Goal: Information Seeking & Learning: Learn about a topic

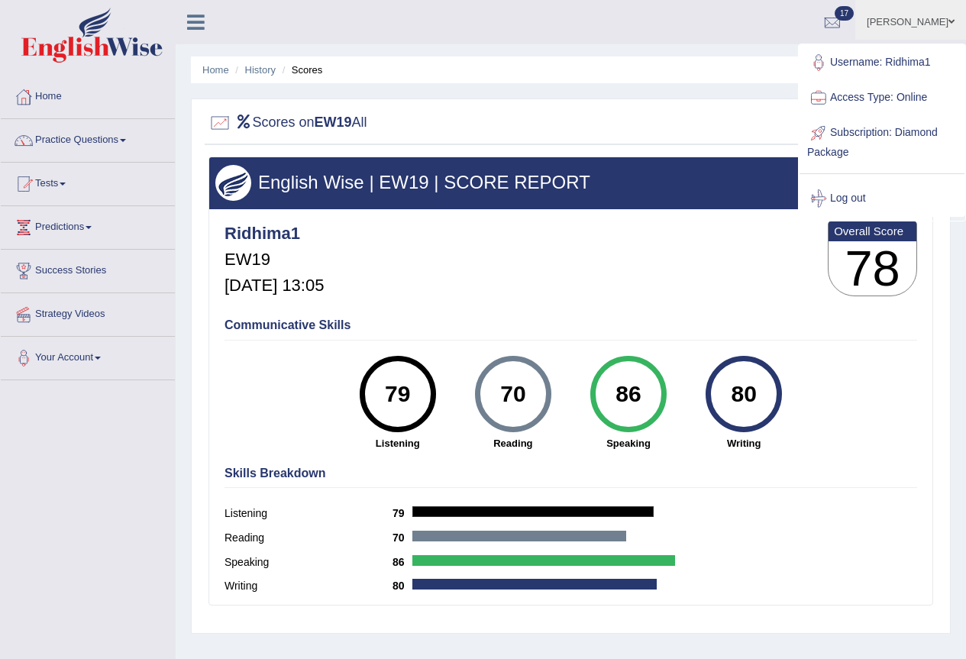
click at [914, 28] on link "Ridhima Arora" at bounding box center [910, 20] width 111 height 40
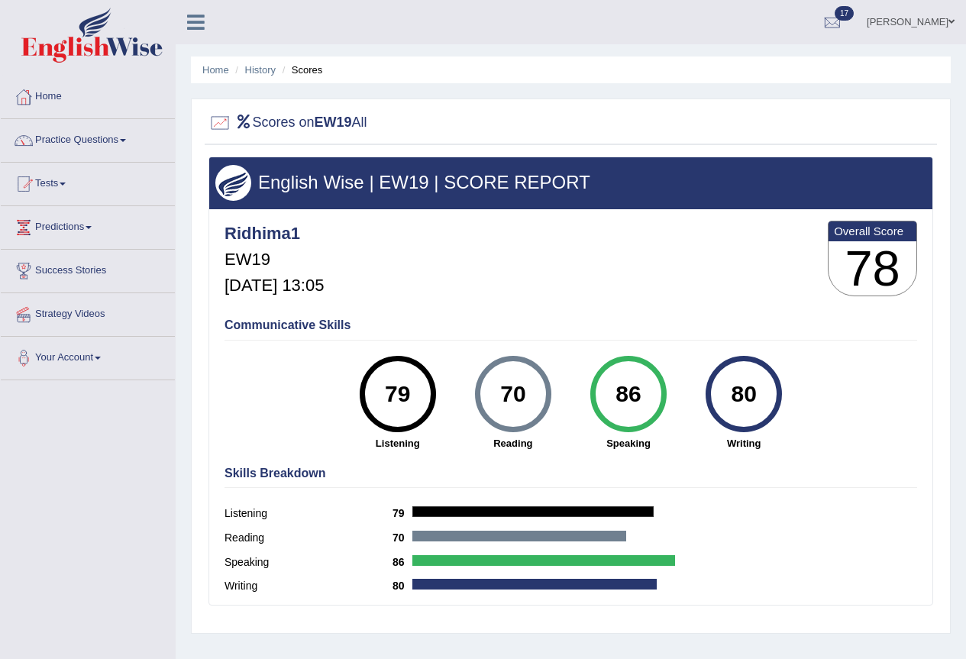
click at [905, 24] on link "Ridhima Arora" at bounding box center [910, 20] width 111 height 40
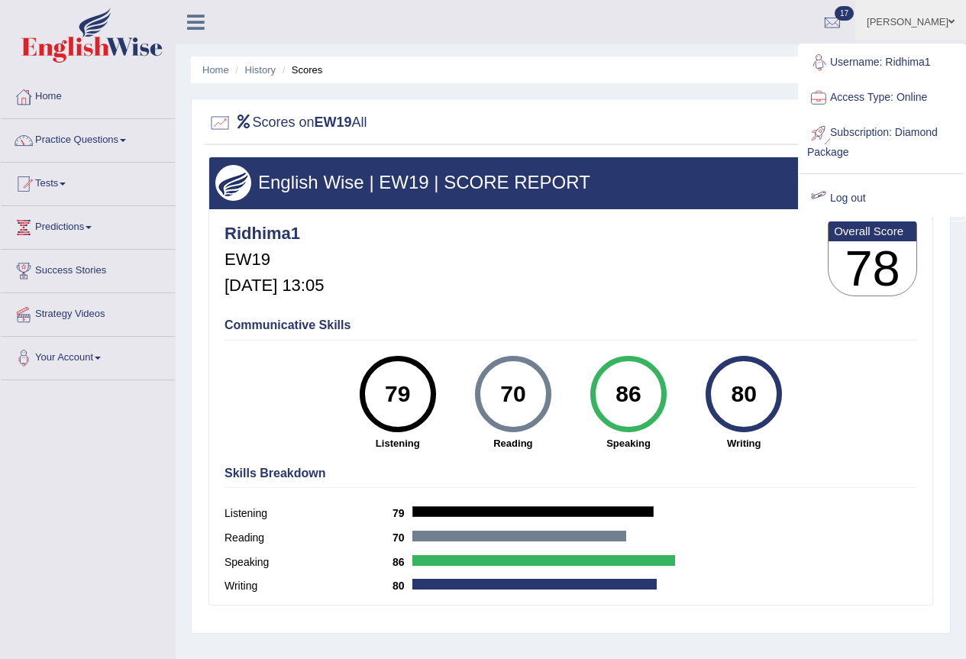
click at [843, 194] on link "Log out" at bounding box center [881, 198] width 165 height 35
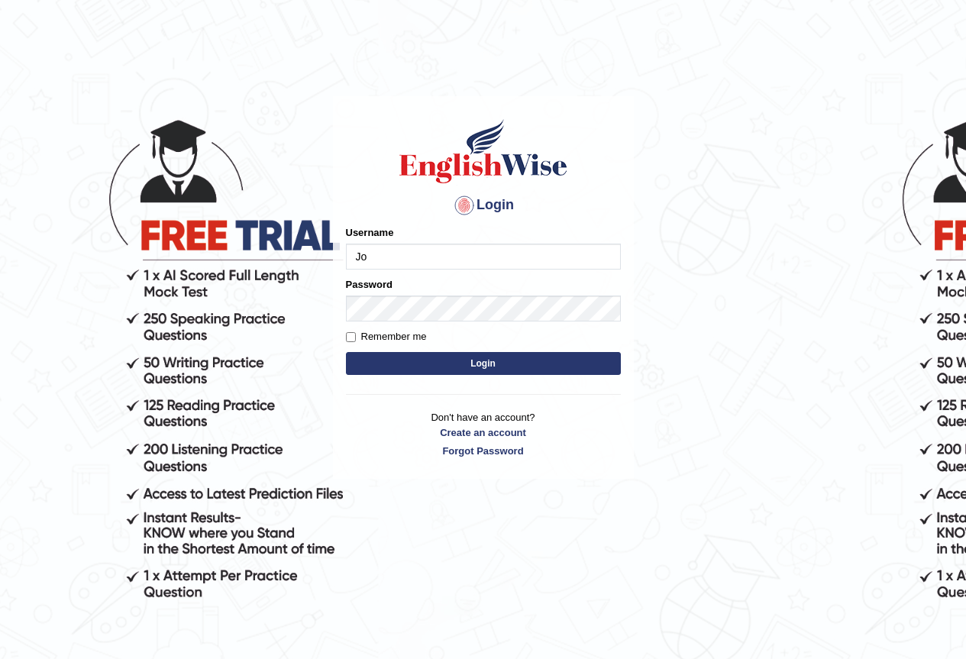
type input "[PERSON_NAME]"
type input "JoanLibarra"
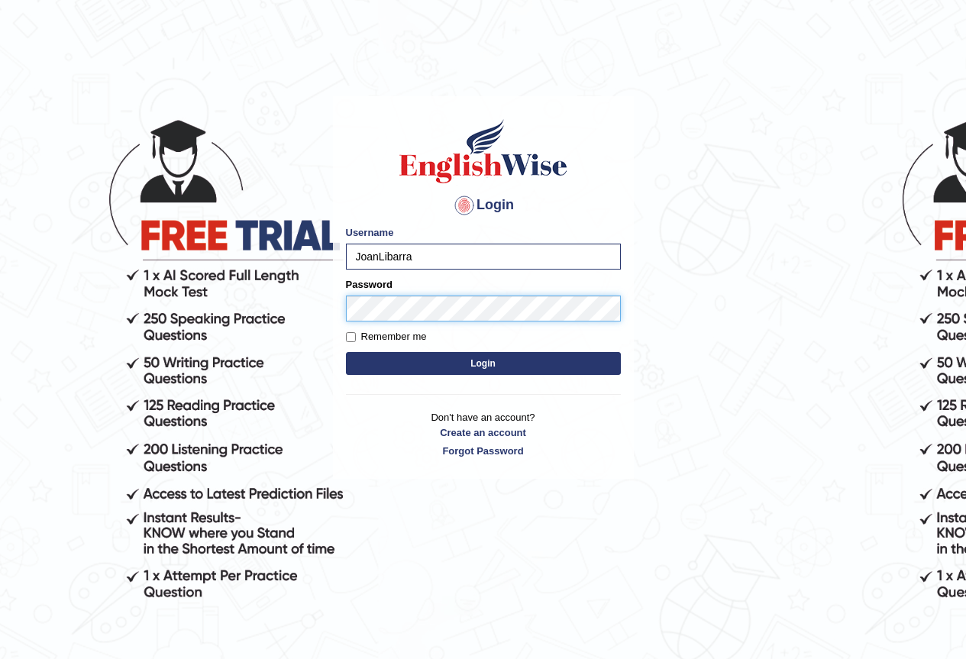
click at [346, 352] on button "Login" at bounding box center [483, 363] width 275 height 23
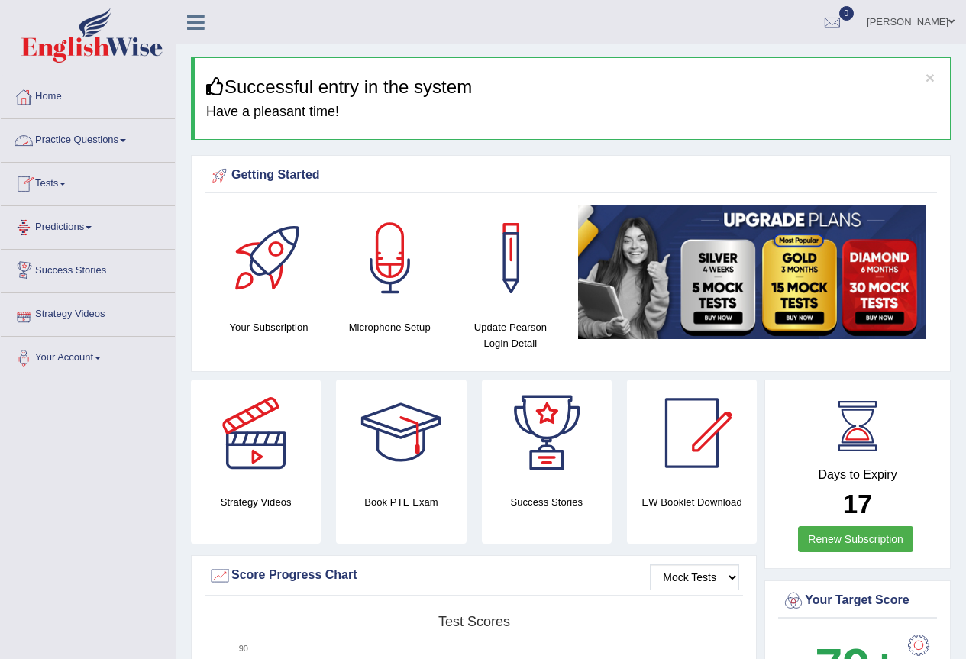
click at [84, 144] on link "Practice Questions" at bounding box center [88, 138] width 174 height 38
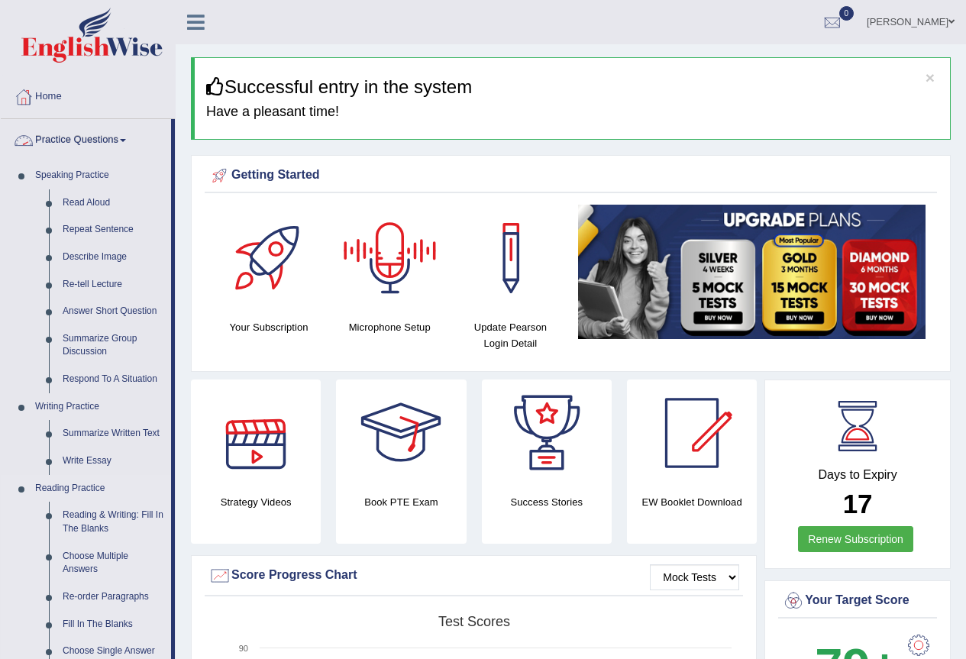
scroll to position [153, 0]
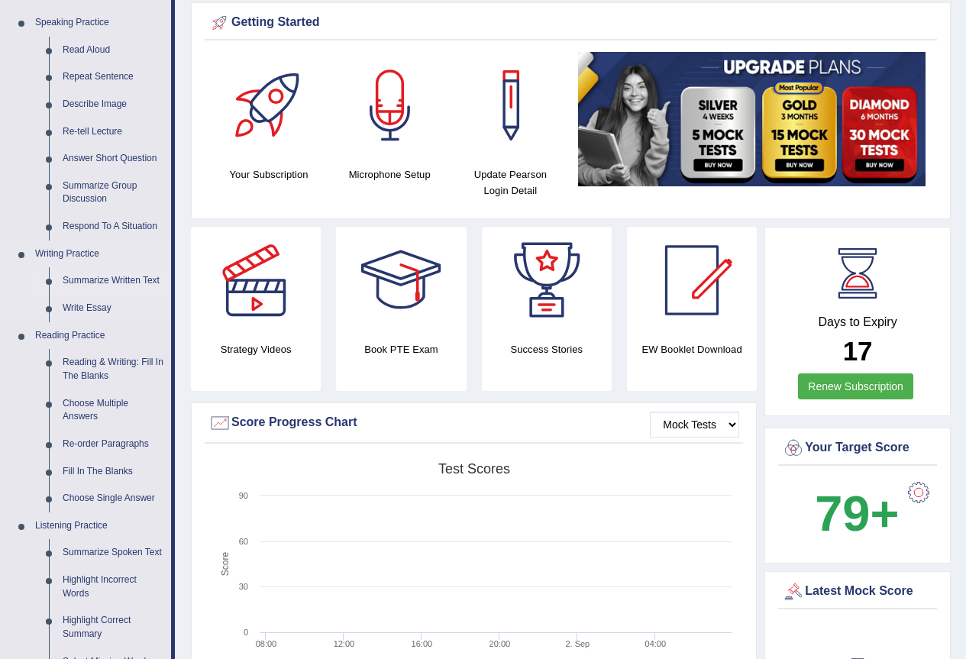
click at [113, 272] on link "Summarize Written Text" at bounding box center [113, 280] width 115 height 27
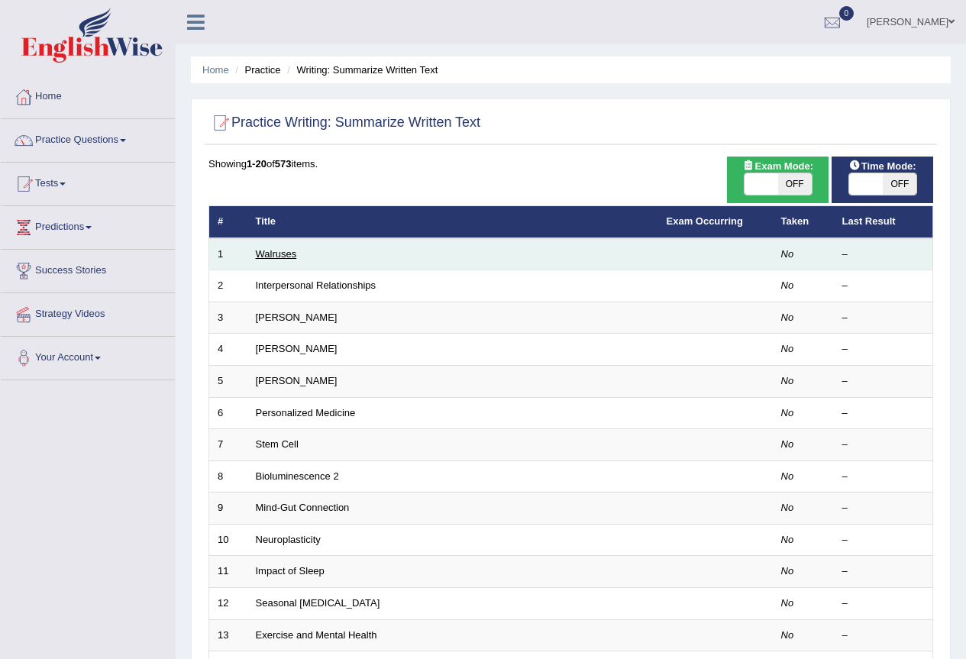
click at [279, 253] on link "Walruses" at bounding box center [276, 253] width 41 height 11
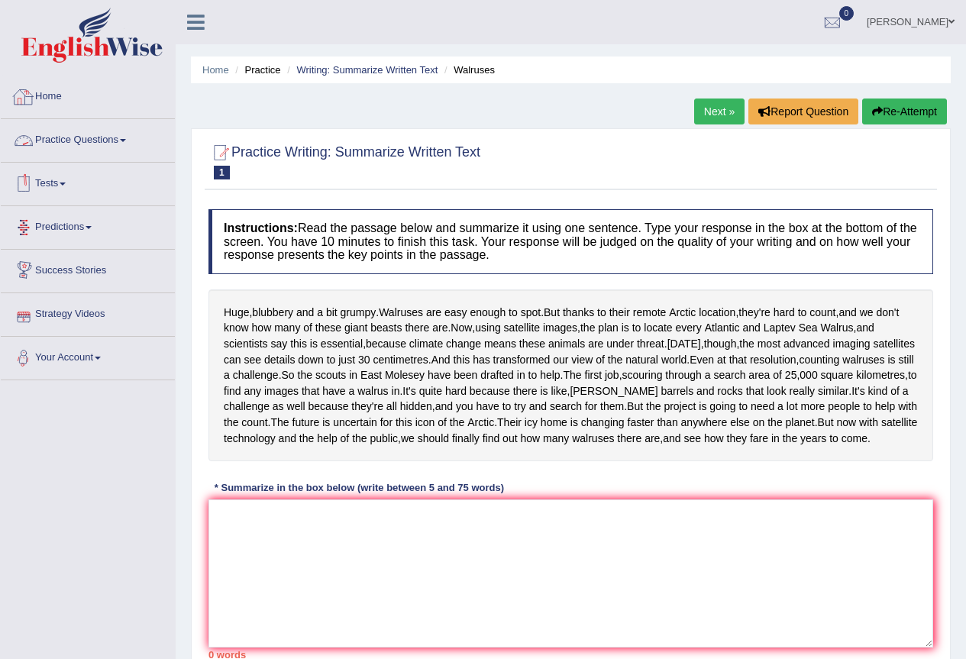
click at [121, 140] on link "Practice Questions" at bounding box center [88, 138] width 174 height 38
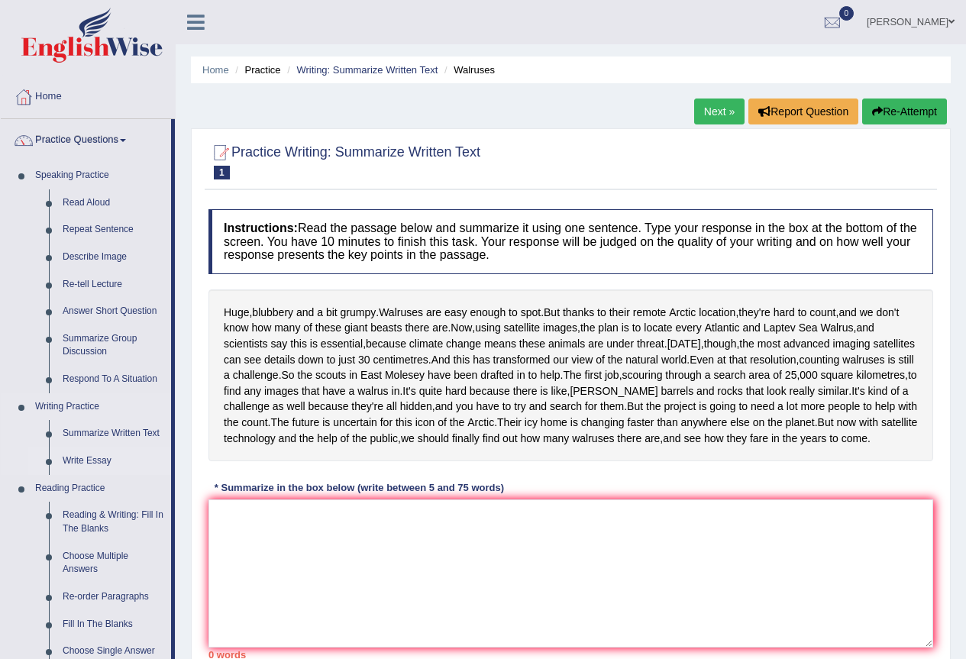
scroll to position [76, 0]
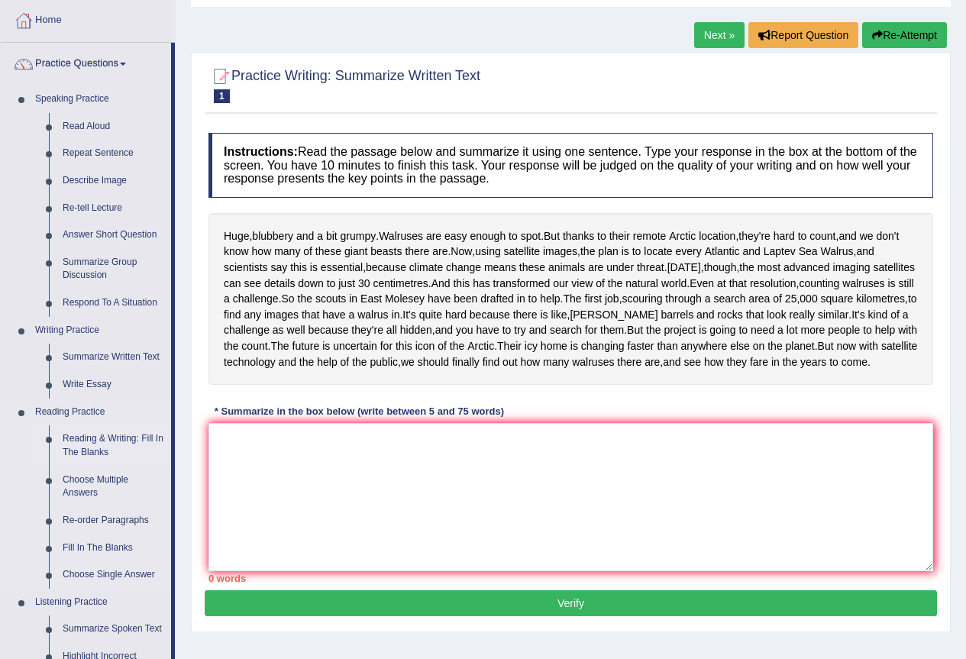
click at [111, 453] on link "Reading & Writing: Fill In The Blanks" at bounding box center [113, 445] width 115 height 40
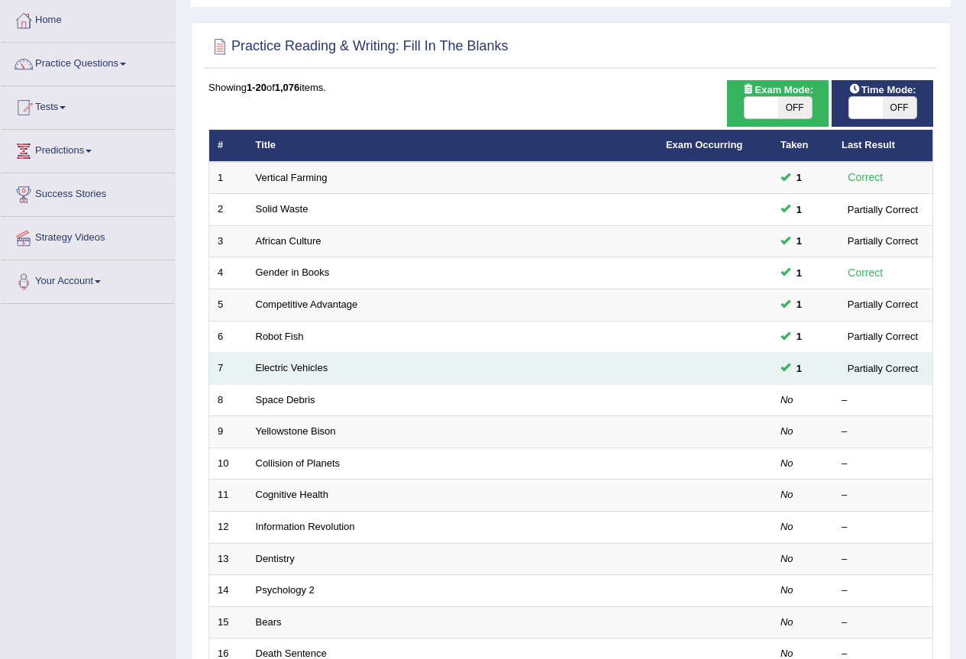
scroll to position [153, 0]
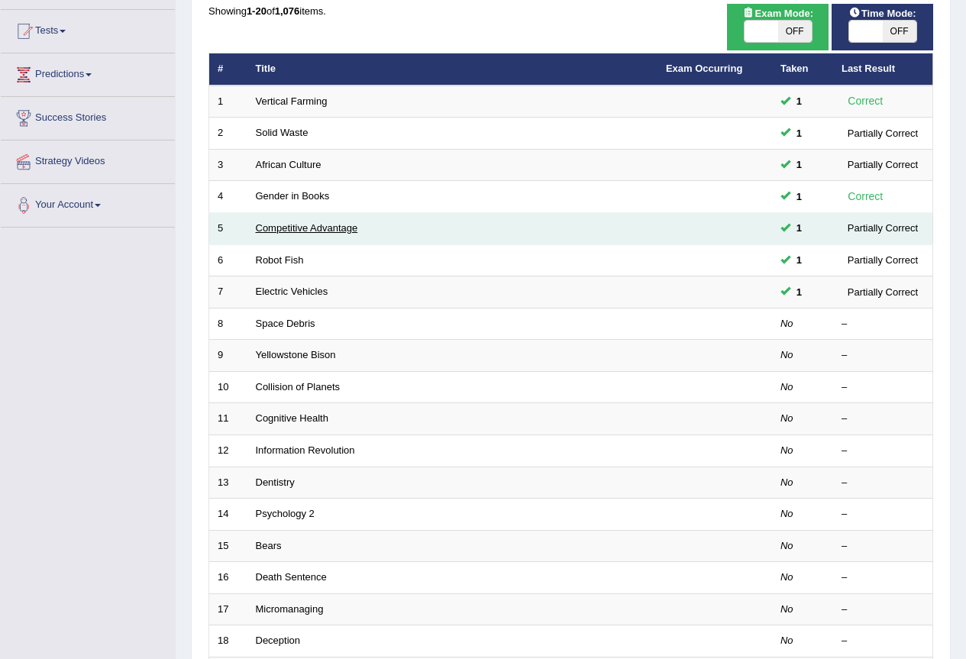
click at [297, 233] on link "Competitive Advantage" at bounding box center [307, 227] width 102 height 11
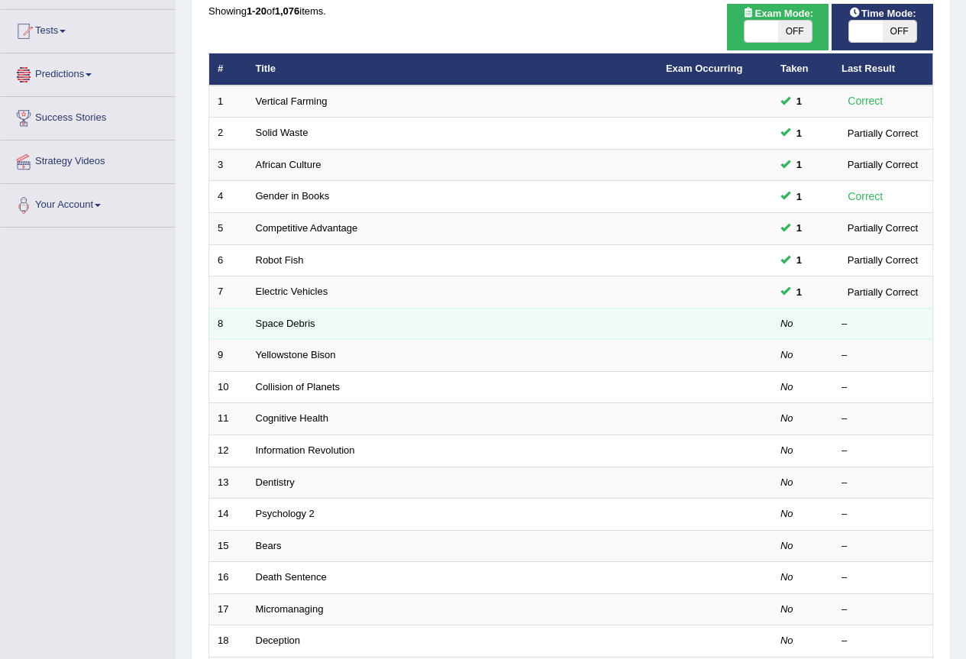
scroll to position [153, 0]
click at [278, 321] on link "Space Debris" at bounding box center [286, 323] width 60 height 11
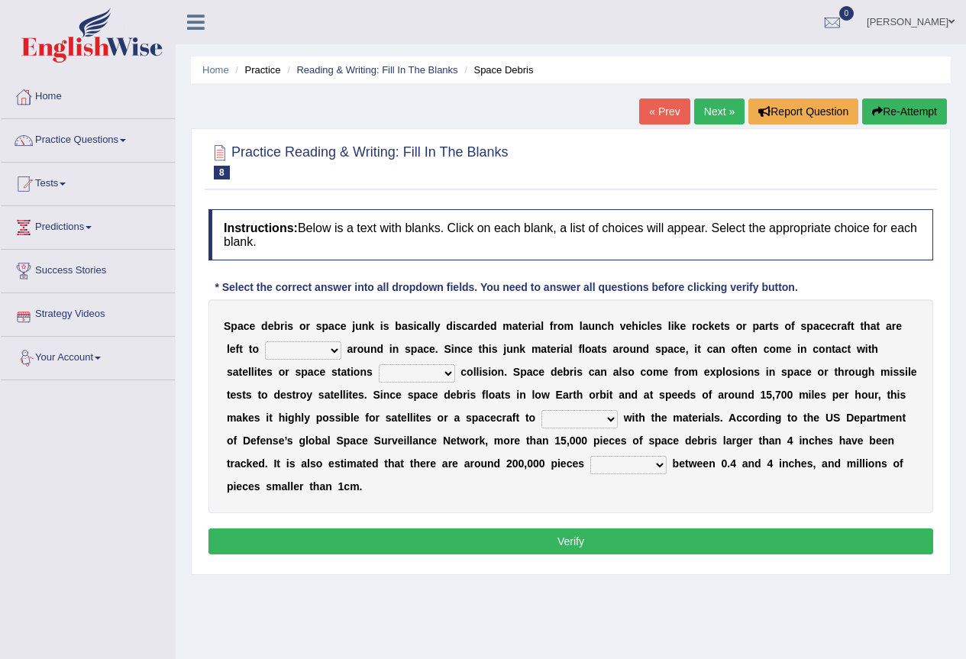
click at [335, 352] on select "twist center roam loll" at bounding box center [303, 350] width 76 height 18
select select "roam"
click at [265, 341] on select "twist center roam loll" at bounding box center [303, 350] width 76 height 18
click at [447, 378] on select "risks risk risked risking" at bounding box center [417, 373] width 76 height 18
select select "risk"
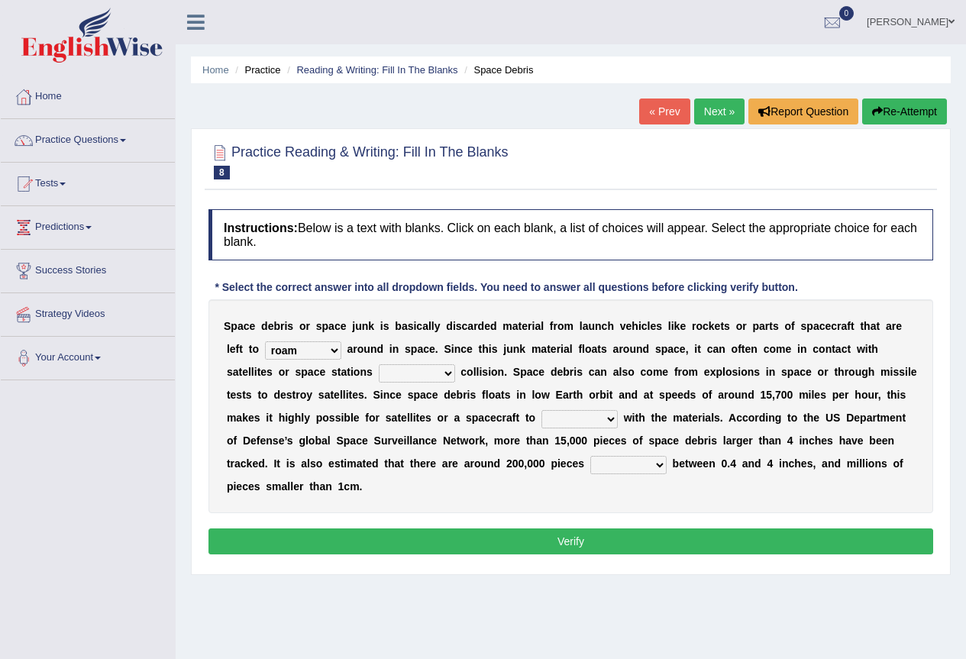
click at [379, 364] on select "risks risk risked risking" at bounding box center [417, 373] width 76 height 18
click at [609, 424] on select "collect collate collide collocate" at bounding box center [579, 419] width 76 height 18
select select "collide"
click at [541, 410] on select "collect collate collide collocate" at bounding box center [579, 419] width 76 height 18
click at [650, 457] on select "sized sizing size sizes" at bounding box center [628, 465] width 76 height 18
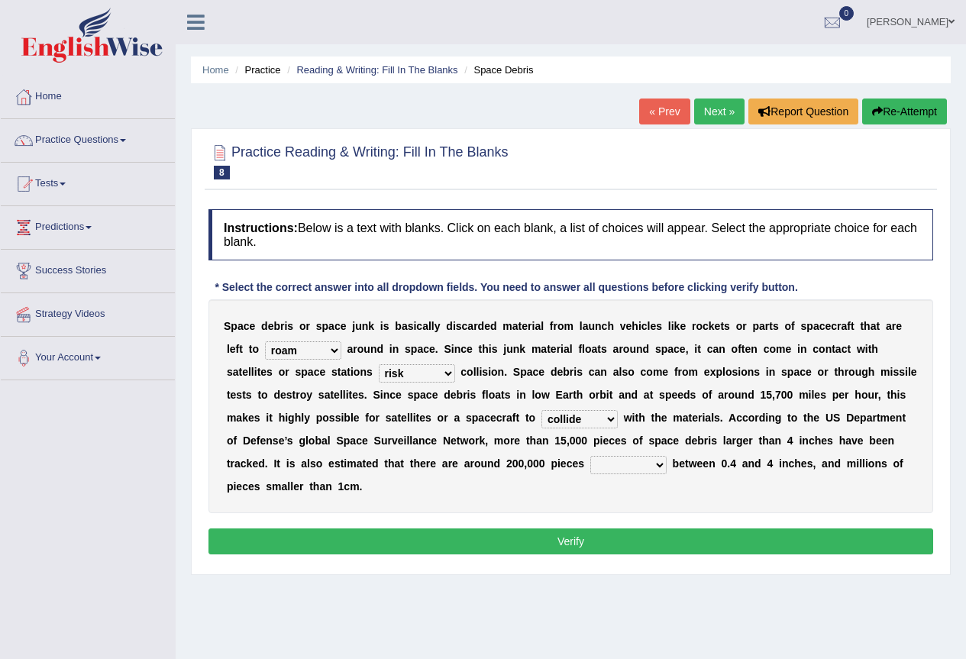
select select "sized"
click at [590, 456] on select "sized sizing size sizes" at bounding box center [628, 465] width 76 height 18
click at [584, 533] on button "Verify" at bounding box center [570, 541] width 725 height 26
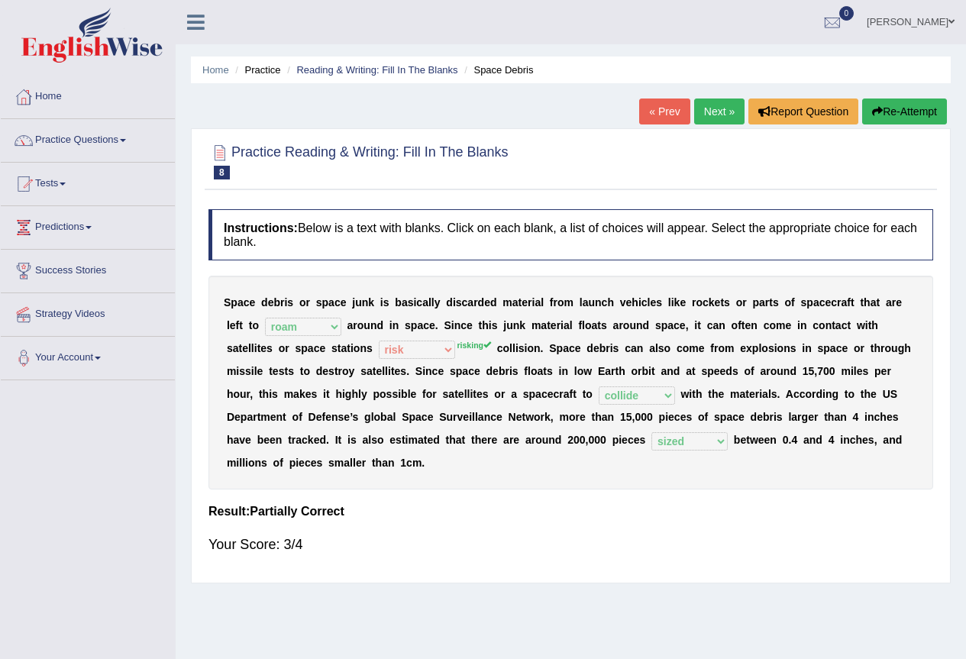
click at [709, 111] on link "Next »" at bounding box center [719, 111] width 50 height 26
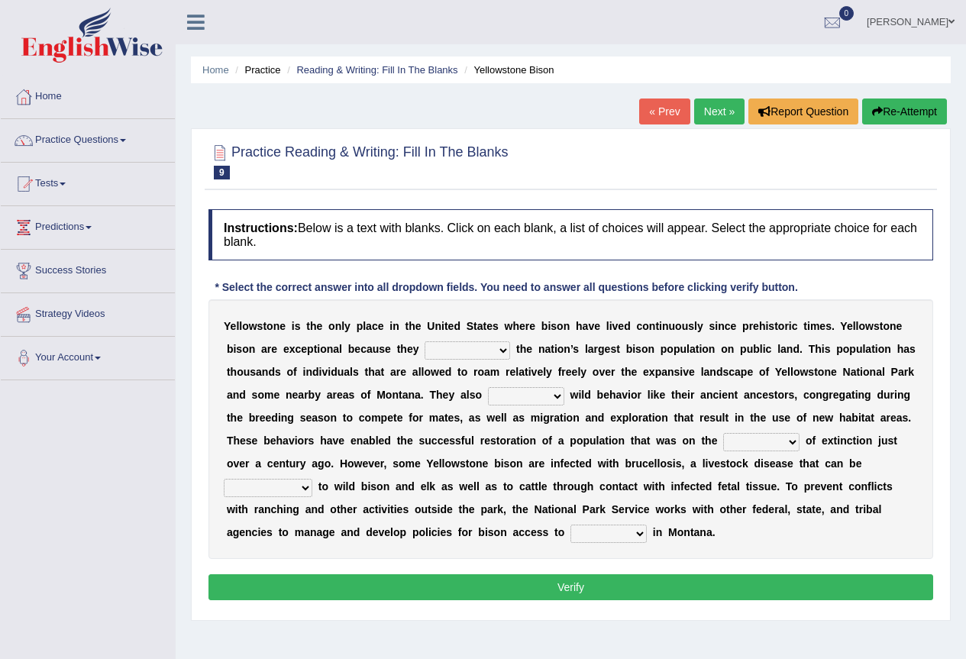
click at [515, 355] on b at bounding box center [513, 349] width 6 height 12
click at [504, 353] on select "congregate comprise consist compromise" at bounding box center [467, 350] width 86 height 18
select select "comprise"
click at [424, 341] on select "congregate comprise consist compromise" at bounding box center [467, 350] width 86 height 18
click at [558, 400] on select "exhibit disregard resist encourage" at bounding box center [526, 396] width 76 height 18
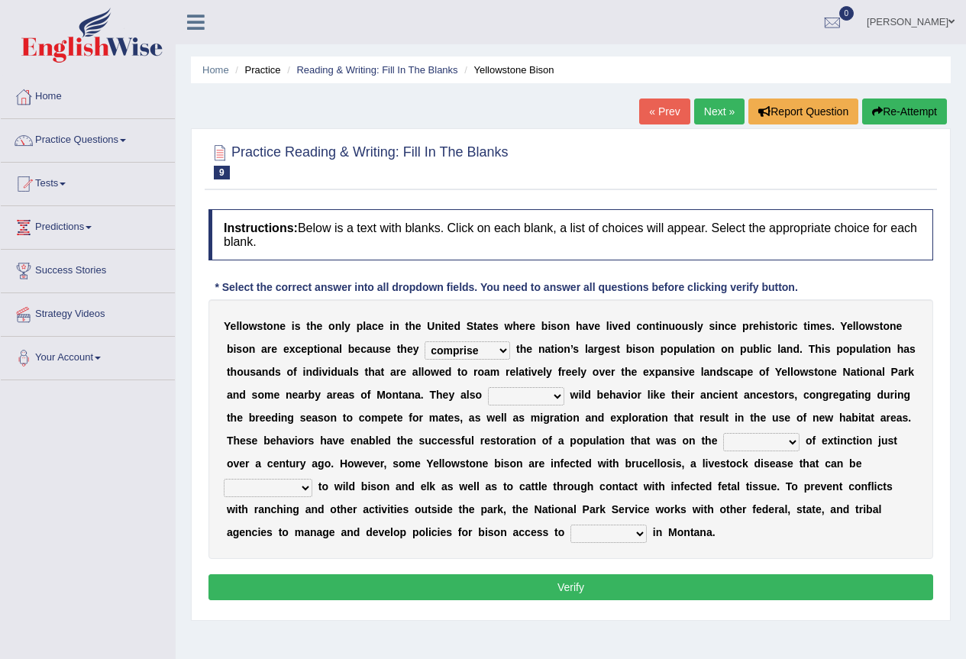
select select "exhibit"
click at [488, 387] on select "exhibit disregard resist encourage" at bounding box center [526, 396] width 76 height 18
click at [783, 441] on select "brine brink danger brindle" at bounding box center [761, 442] width 76 height 18
select select "brink"
click at [723, 433] on select "brine brink danger brindle" at bounding box center [761, 442] width 76 height 18
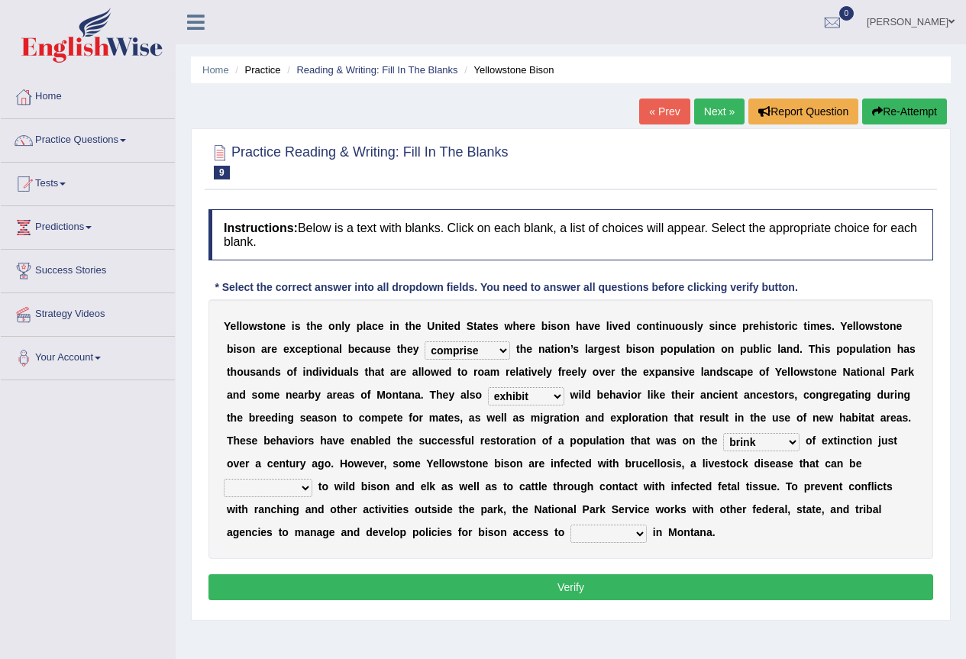
click at [308, 486] on select "transplanted transported transgressed transmitted" at bounding box center [268, 488] width 89 height 18
select select "transmitted"
click at [224, 479] on select "transplanted transported transgressed transmitted" at bounding box center [268, 488] width 89 height 18
click at [640, 535] on select "habitat habitat habitant food" at bounding box center [608, 533] width 76 height 18
select select "habitat"
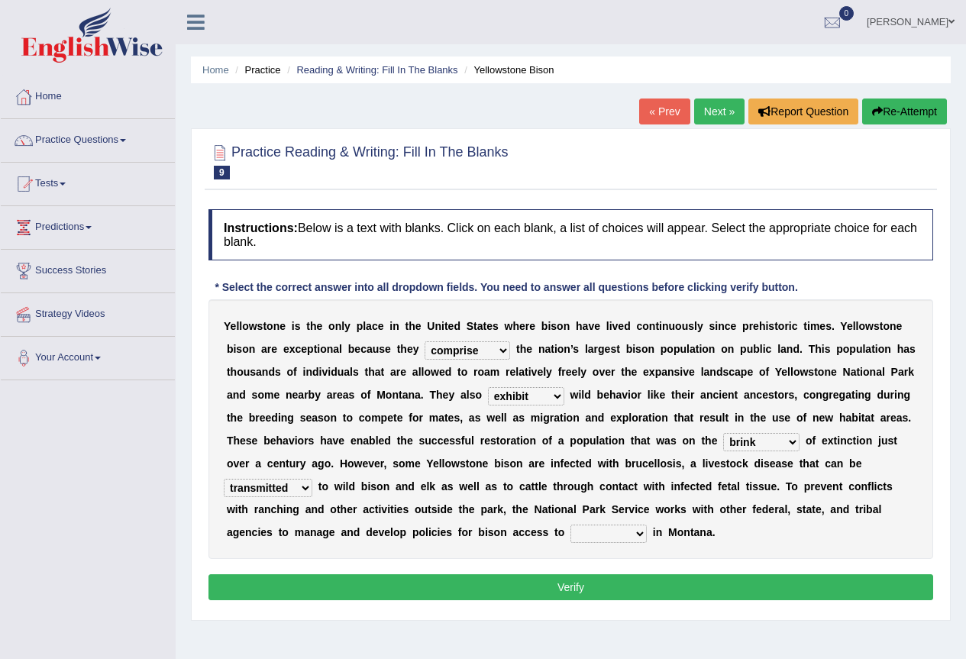
click at [570, 524] on select "habitat habitat habitant food" at bounding box center [608, 533] width 76 height 18
click at [621, 588] on button "Verify" at bounding box center [570, 587] width 725 height 26
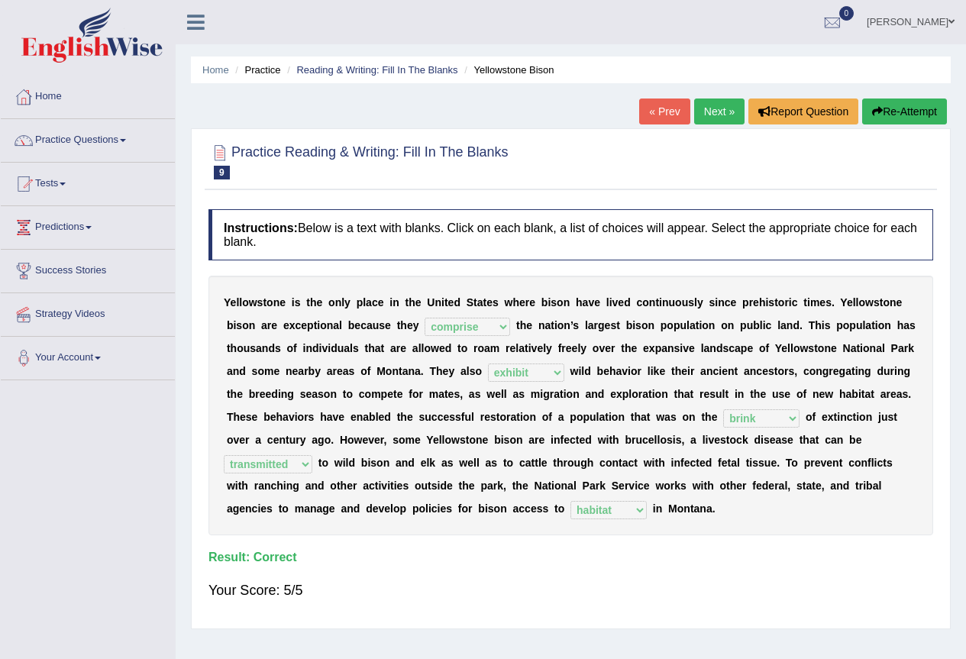
click at [702, 113] on link "Next »" at bounding box center [719, 111] width 50 height 26
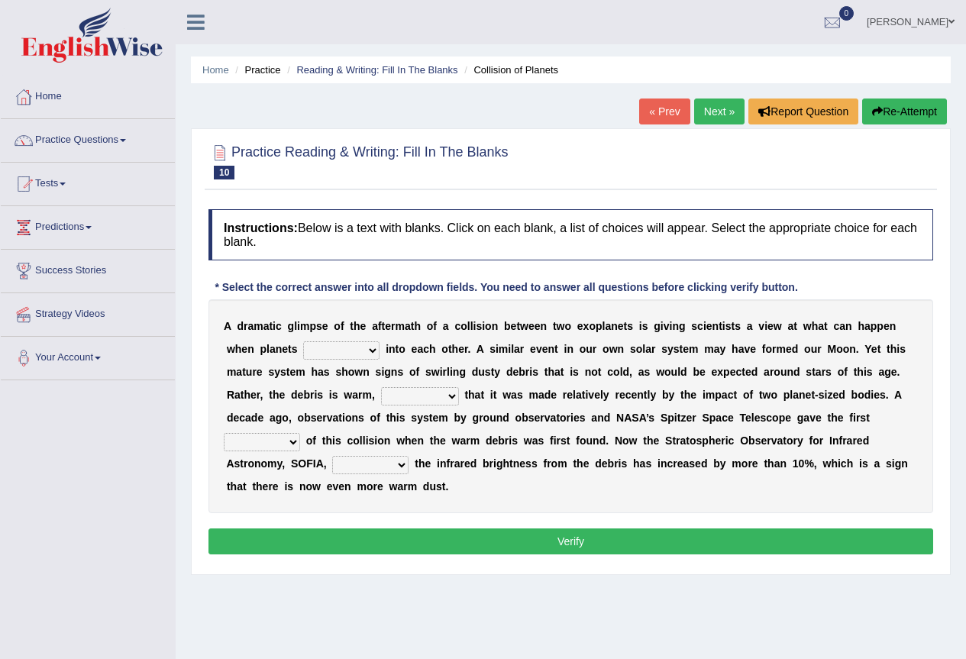
click at [374, 353] on select "crash explore roam implode" at bounding box center [341, 350] width 76 height 18
select select "crash"
click at [303, 341] on select "crash explore roam implode" at bounding box center [341, 350] width 76 height 18
click at [453, 401] on select "reinforcing sentencing forging conducing" at bounding box center [420, 396] width 78 height 18
select select "reinforcing"
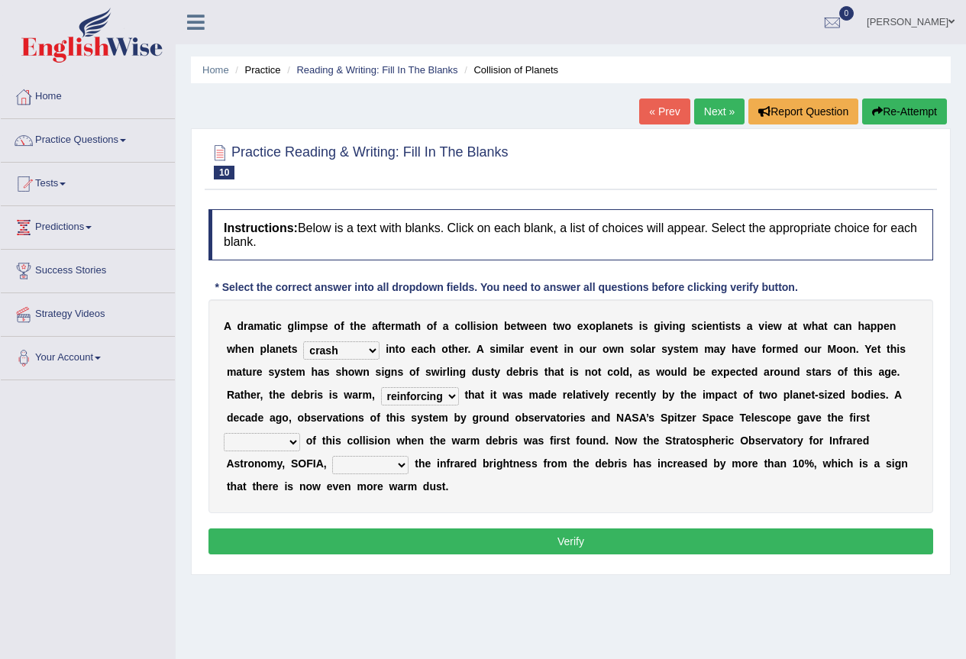
click at [381, 387] on select "reinforcing sentencing forging conducing" at bounding box center [420, 396] width 78 height 18
click at [293, 441] on select "pints faints hints taints" at bounding box center [262, 442] width 76 height 18
select select "hints"
click at [224, 433] on select "pints faints hints taints" at bounding box center [262, 442] width 76 height 18
click at [404, 468] on select "concealed revealed repealed unsealed" at bounding box center [370, 465] width 76 height 18
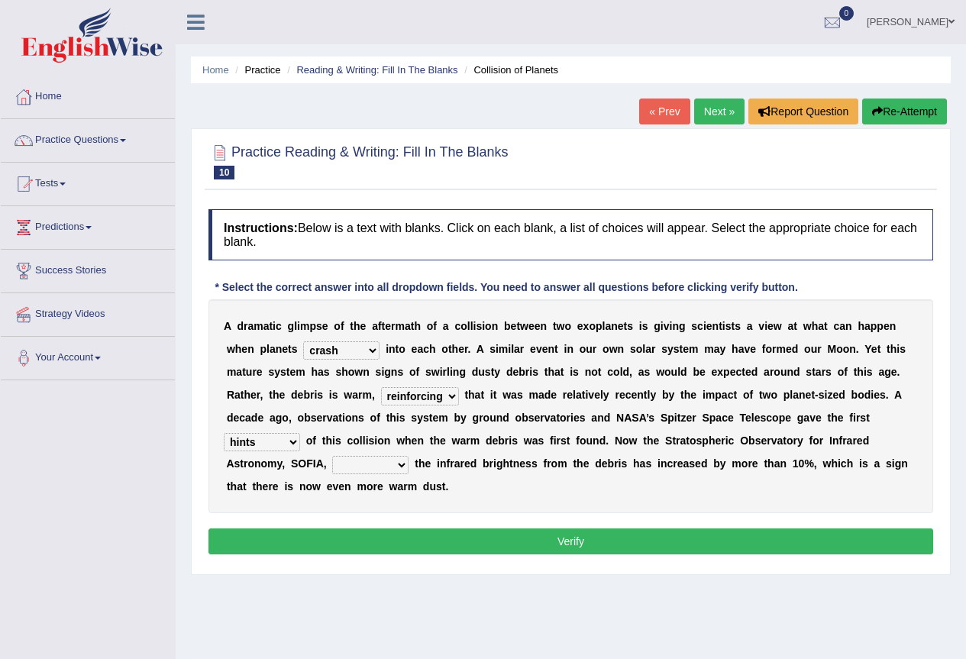
select select "revealed"
click at [332, 456] on select "concealed revealed repealed unsealed" at bounding box center [370, 465] width 76 height 18
click at [557, 544] on button "Verify" at bounding box center [570, 541] width 725 height 26
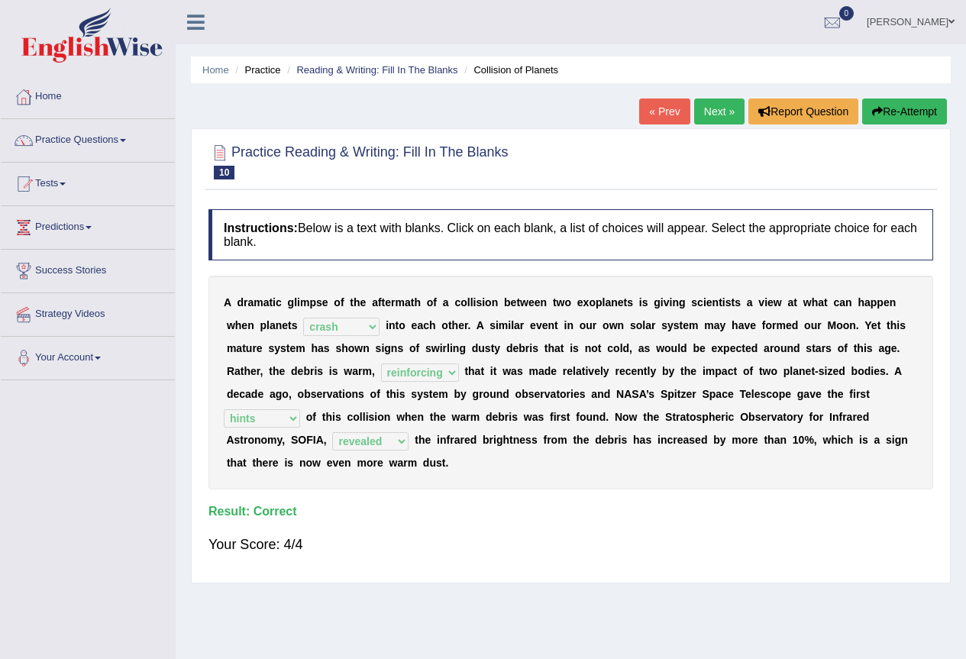
click at [706, 118] on link "Next »" at bounding box center [719, 111] width 50 height 26
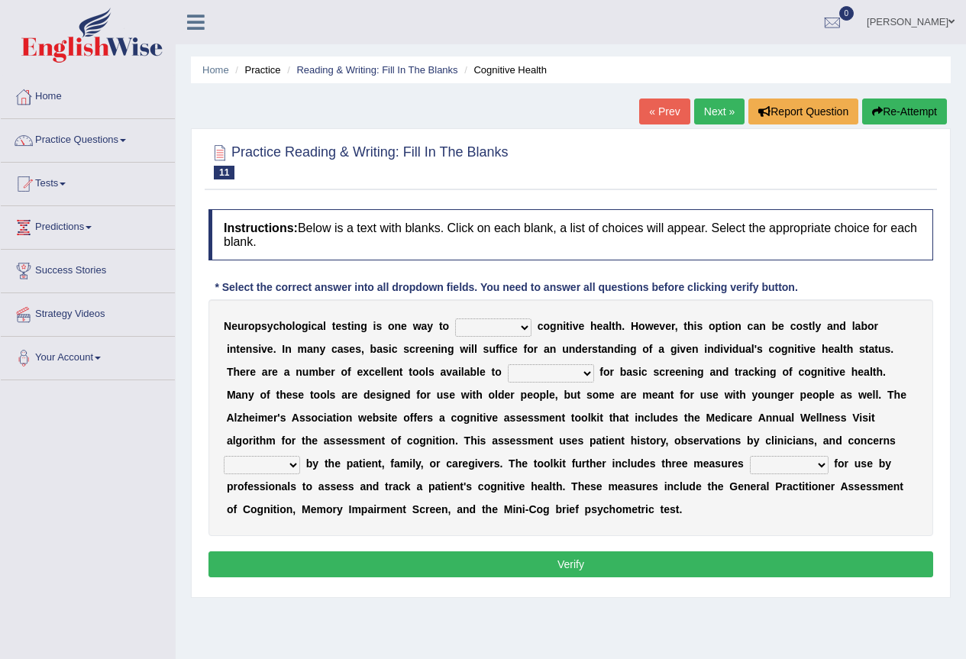
click at [528, 328] on select "obsess assess possess access" at bounding box center [493, 327] width 76 height 18
select select "access"
click at [455, 318] on select "obsess assess possess access" at bounding box center [493, 327] width 76 height 18
click at [585, 373] on select "stationers practitioners petitioners questioners" at bounding box center [551, 373] width 86 height 18
select select "practitioners"
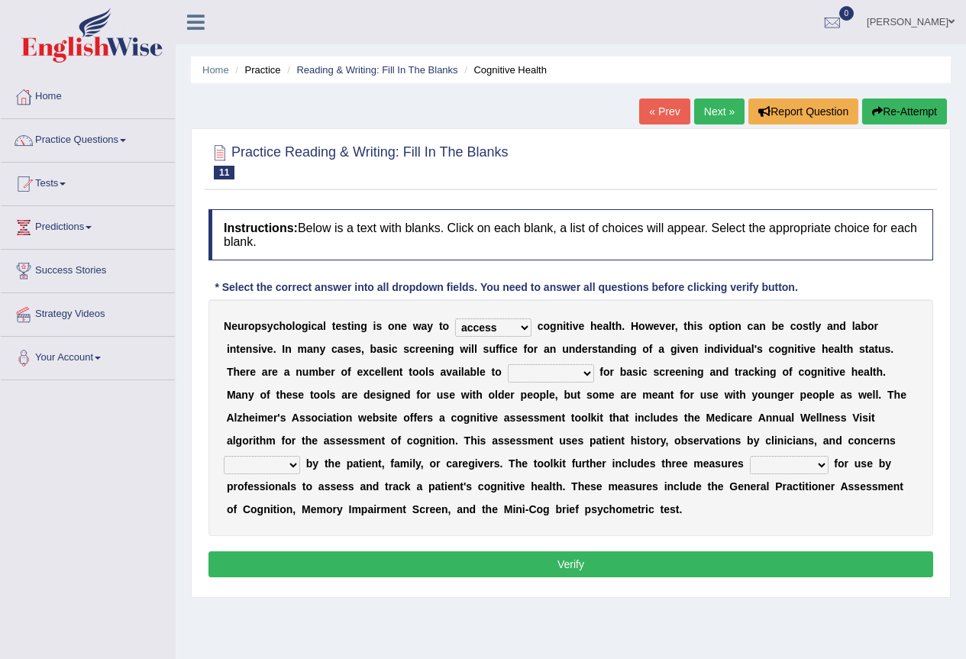
click at [508, 364] on select "stationers practitioners petitioners questioners" at bounding box center [551, 373] width 86 height 18
click at [293, 467] on select "raised rising arising praised" at bounding box center [262, 465] width 76 height 18
select select "raised"
click at [224, 456] on select "raised rising arising praised" at bounding box center [262, 465] width 76 height 18
click at [821, 466] on select "validated intimidated dilapidated antedated" at bounding box center [789, 465] width 79 height 18
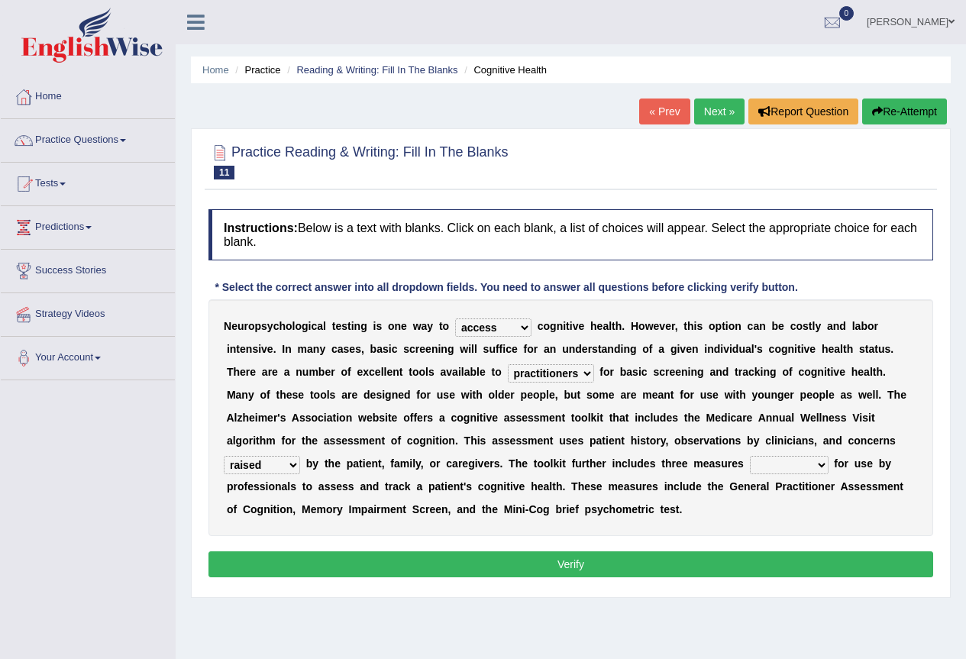
select select "validated"
click at [750, 456] on select "validated intimidated dilapidated antedated" at bounding box center [789, 465] width 79 height 18
click at [583, 556] on button "Verify" at bounding box center [570, 564] width 725 height 26
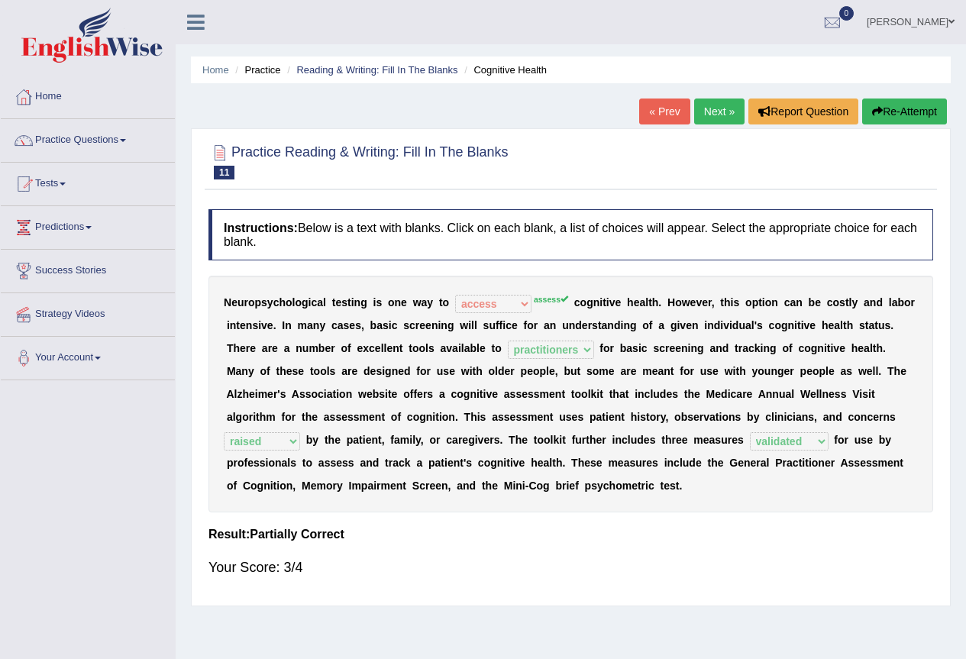
click at [699, 114] on link "Next »" at bounding box center [719, 111] width 50 height 26
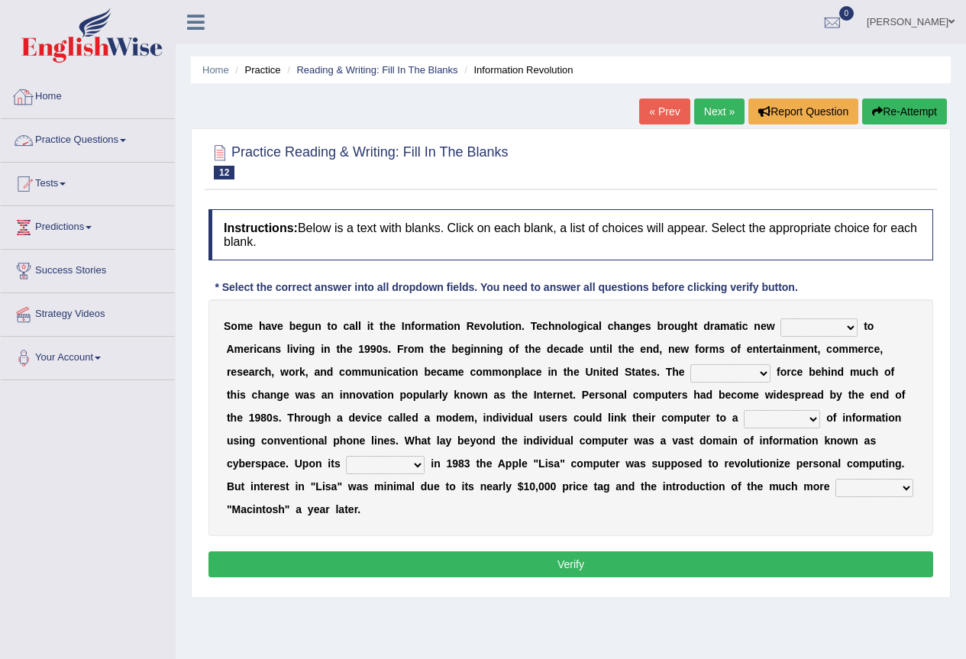
click at [115, 142] on link "Practice Questions" at bounding box center [88, 138] width 174 height 38
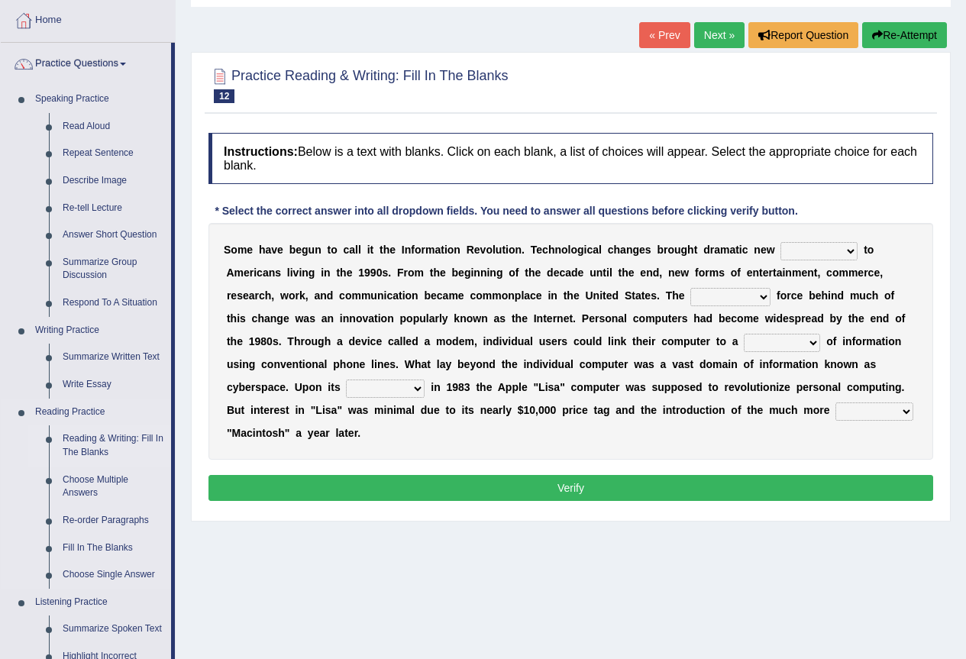
scroll to position [153, 0]
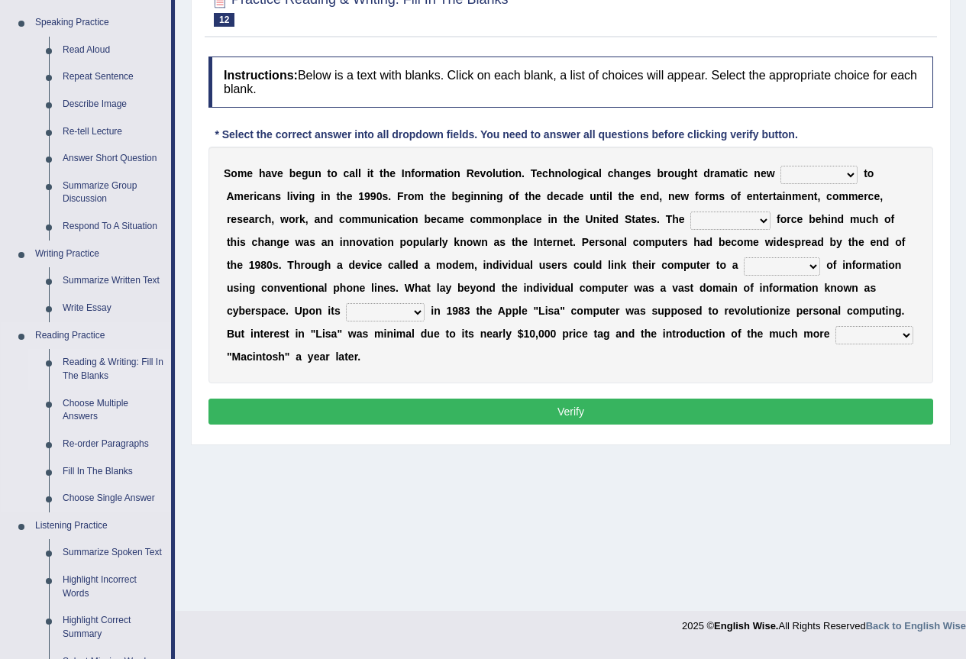
click at [79, 356] on link "Reading & Writing: Fill In The Blanks" at bounding box center [113, 369] width 115 height 40
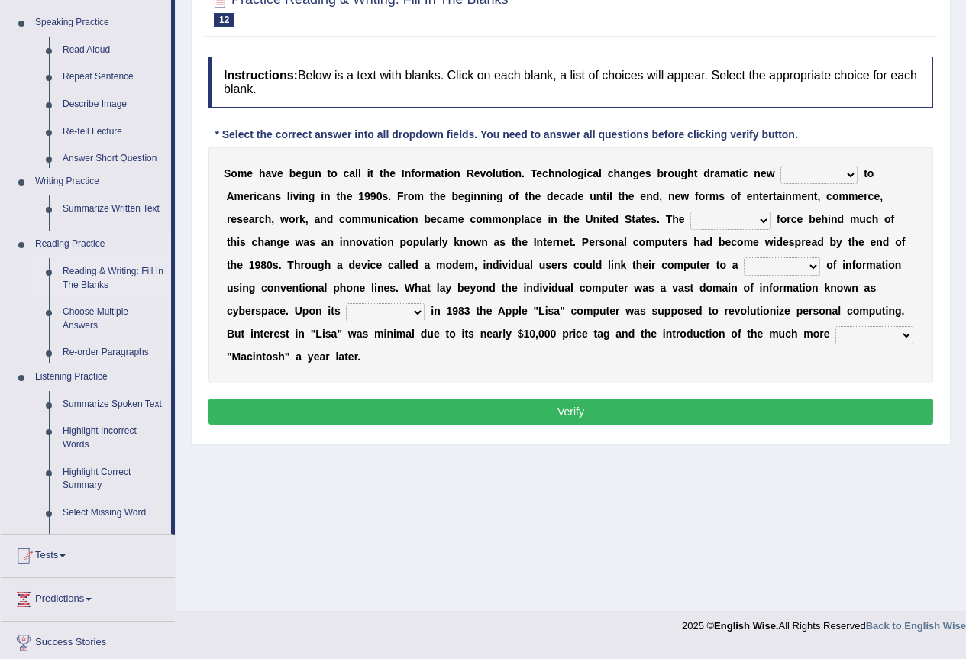
scroll to position [143, 0]
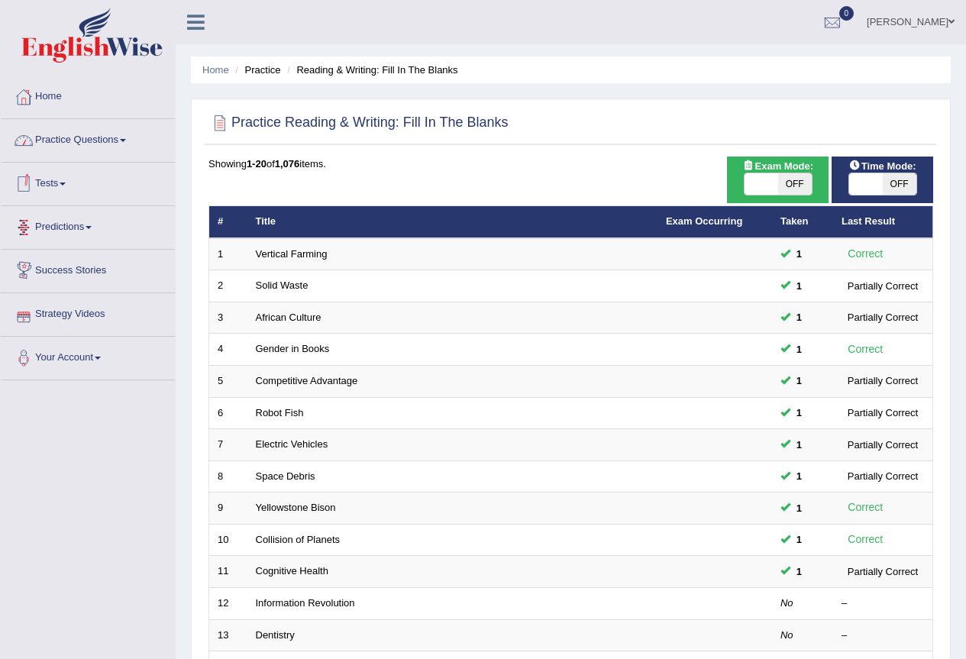
click at [69, 134] on link "Practice Questions" at bounding box center [88, 138] width 174 height 38
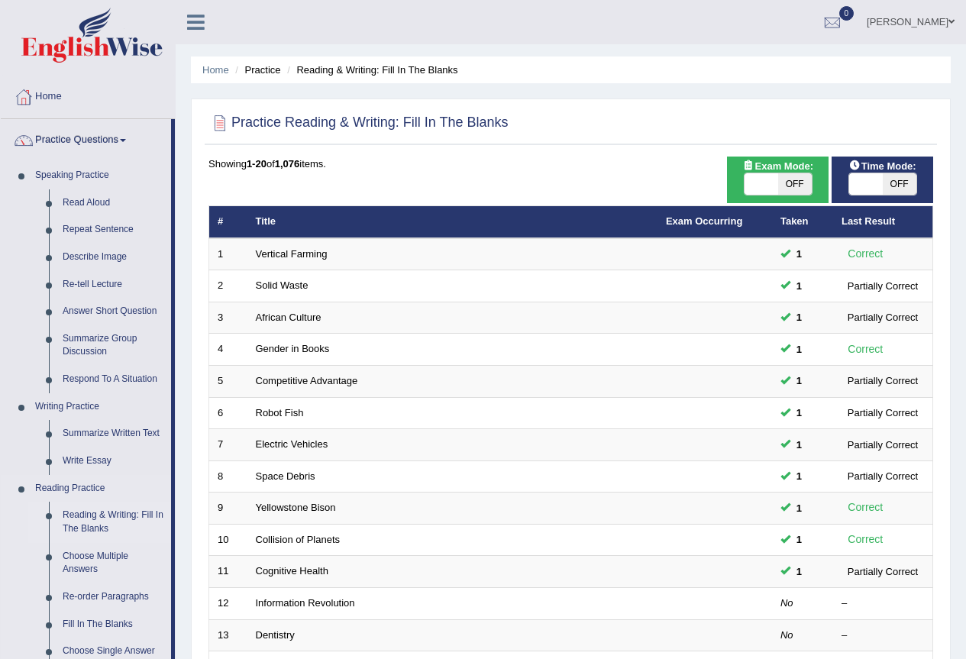
scroll to position [76, 0]
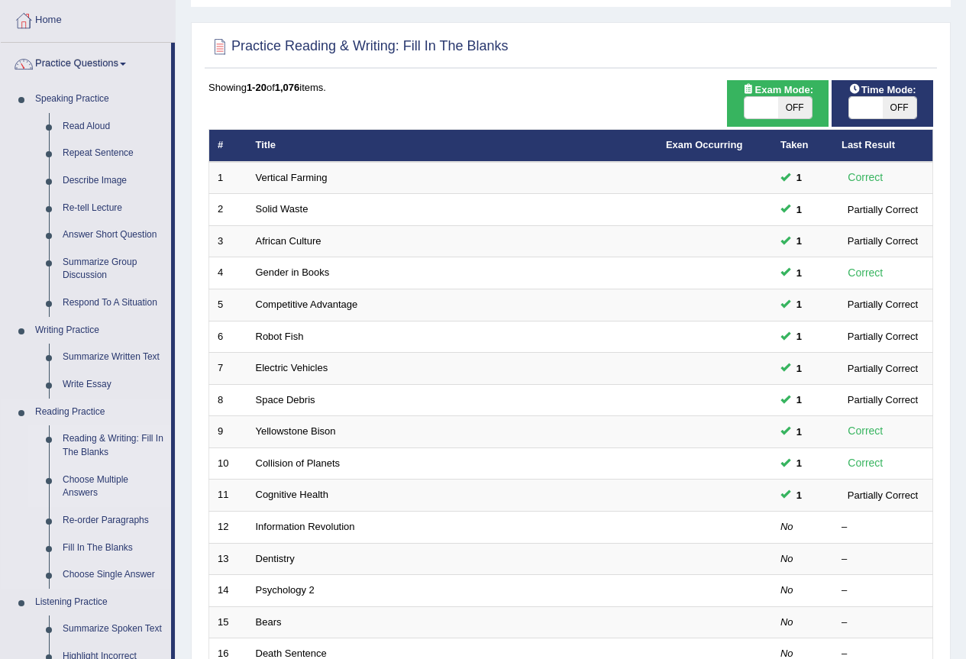
click at [65, 476] on link "Choose Multiple Answers" at bounding box center [113, 486] width 115 height 40
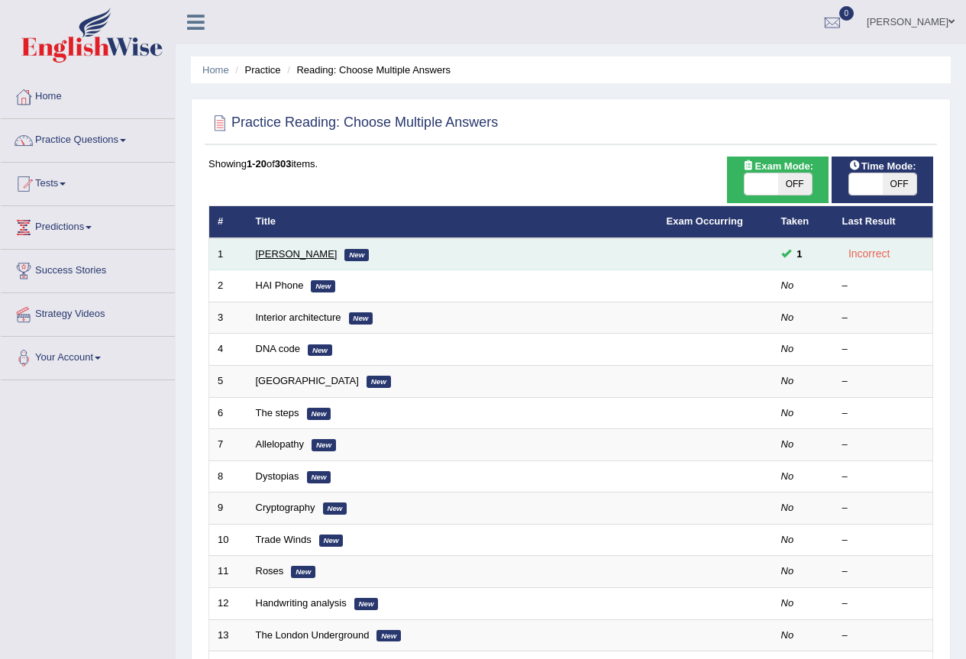
click at [305, 256] on link "Damian Scarf" at bounding box center [297, 253] width 82 height 11
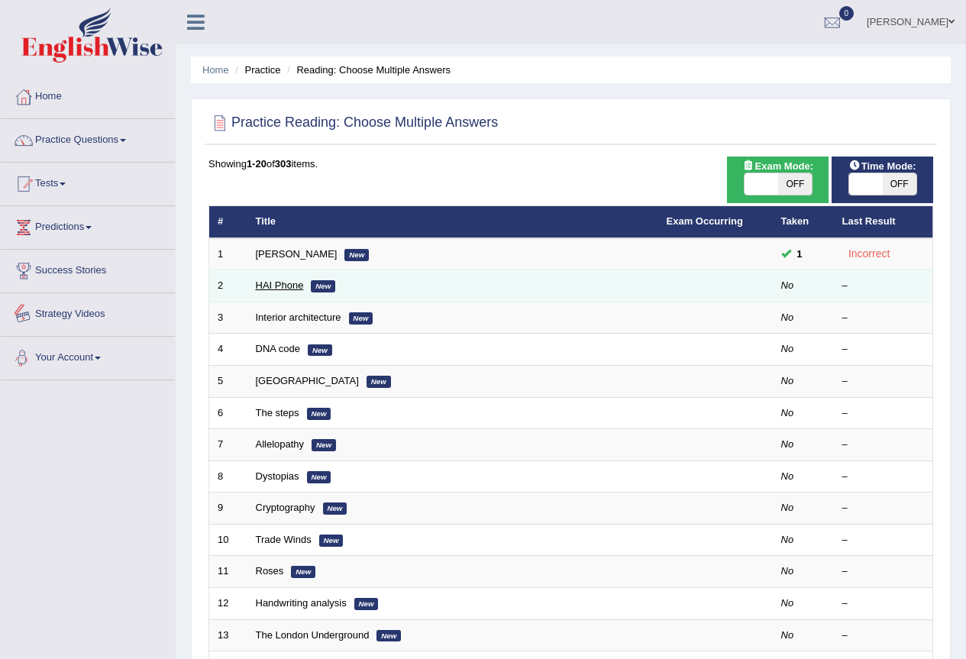
click at [284, 284] on link "HAI Phone" at bounding box center [280, 284] width 48 height 11
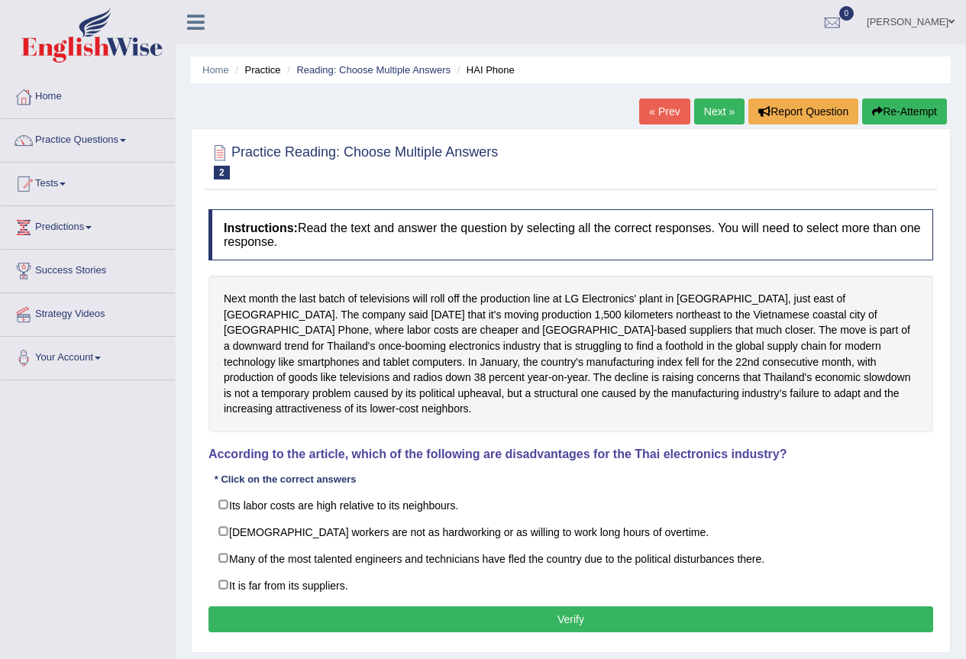
drag, startPoint x: 478, startPoint y: 442, endPoint x: 633, endPoint y: 459, distance: 155.9
click at [633, 459] on div "Instructions: Read the text and answer the question by selecting all the correc…" at bounding box center [571, 423] width 732 height 443
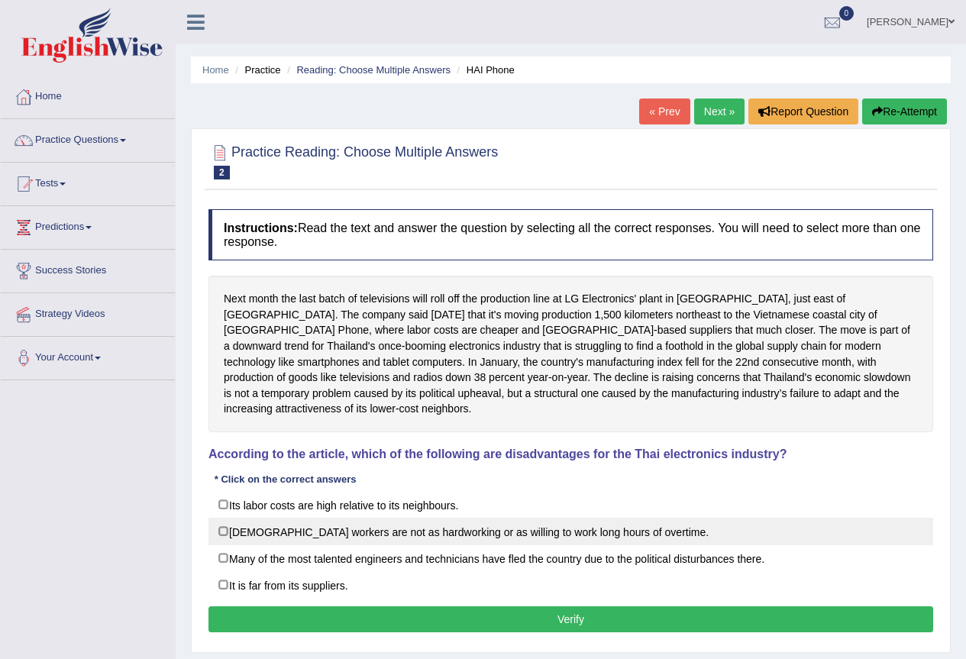
scroll to position [76, 0]
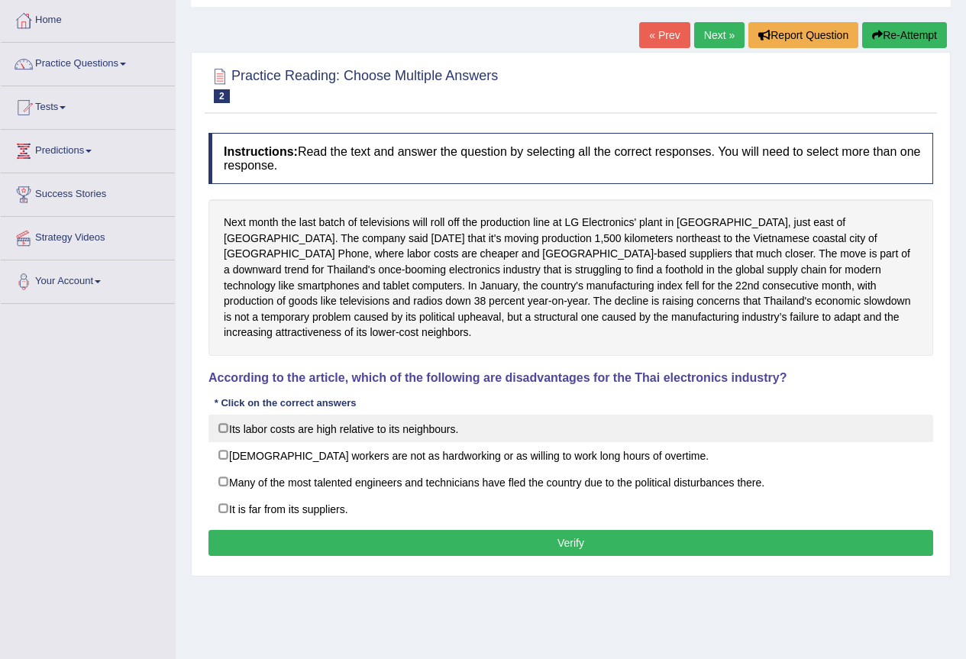
click at [219, 415] on label "Its labor costs are high relative to its neighbours." at bounding box center [570, 428] width 725 height 27
checkbox input "true"
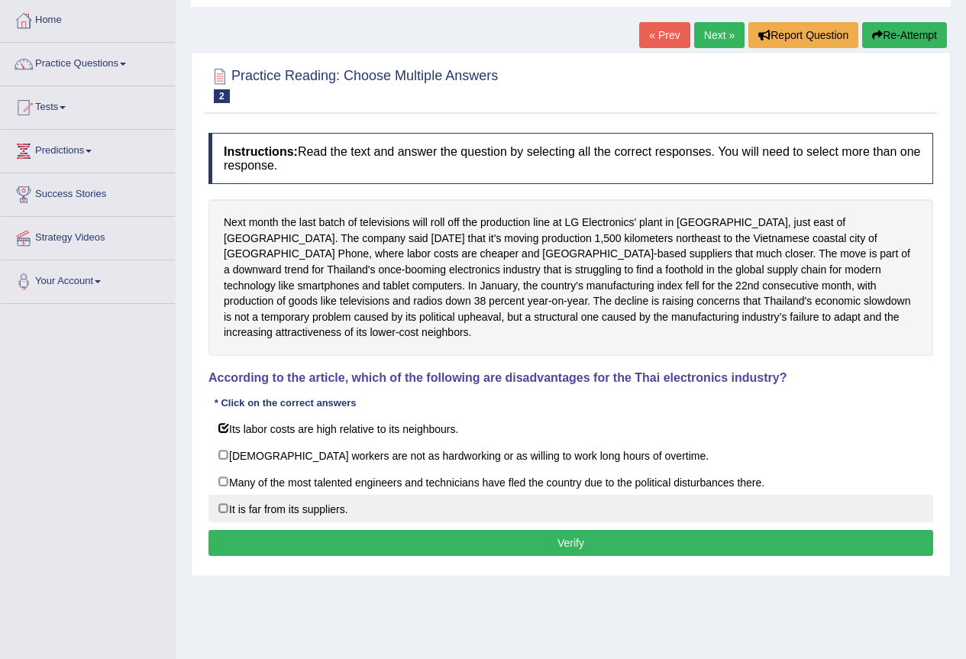
click at [220, 495] on label "It is far from its suppliers." at bounding box center [570, 508] width 725 height 27
checkbox input "true"
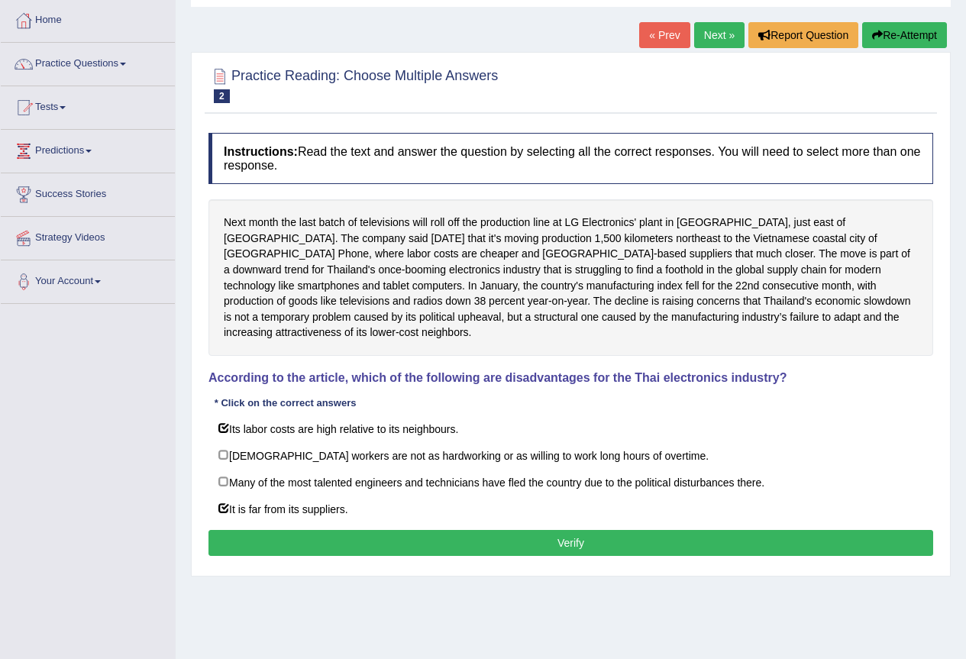
click at [426, 530] on button "Verify" at bounding box center [570, 543] width 725 height 26
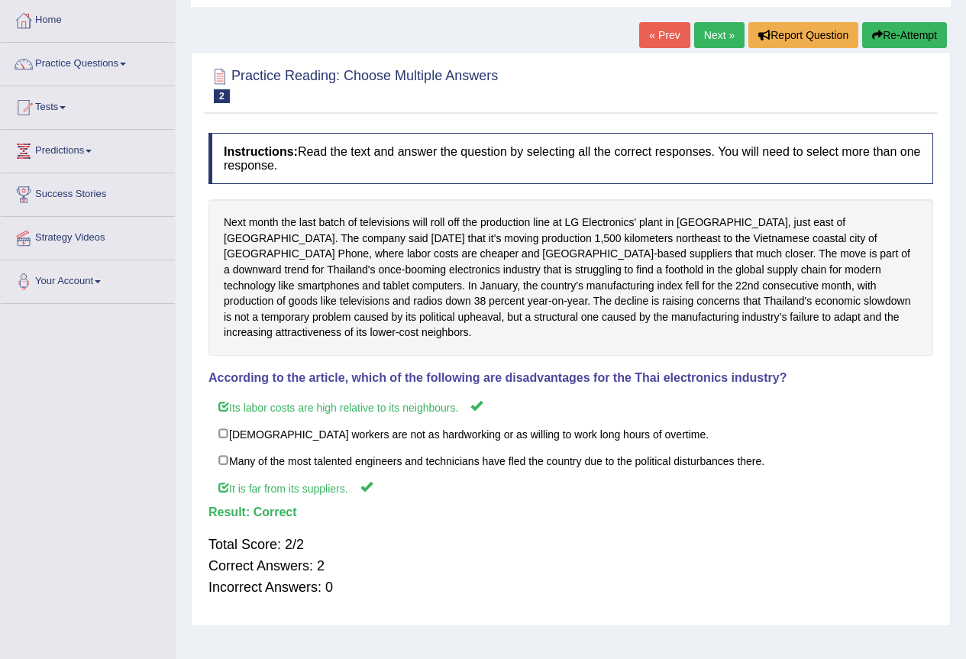
click at [712, 32] on link "Next »" at bounding box center [719, 35] width 50 height 26
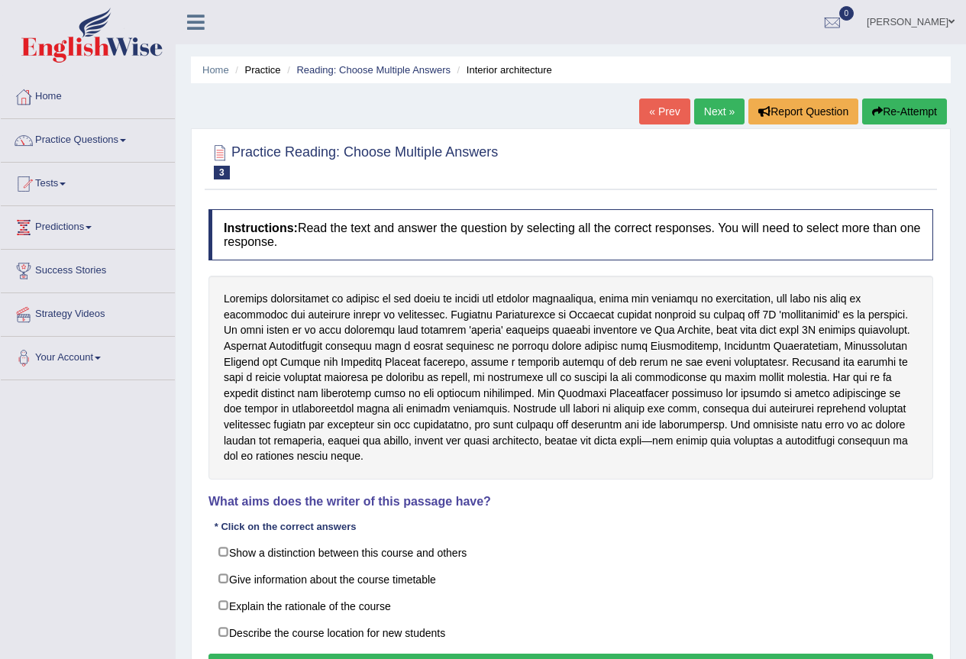
drag, startPoint x: 240, startPoint y: 483, endPoint x: 523, endPoint y: 487, distance: 283.3
click at [523, 495] on h4 "What aims does the writer of this passage have?" at bounding box center [570, 502] width 725 height 14
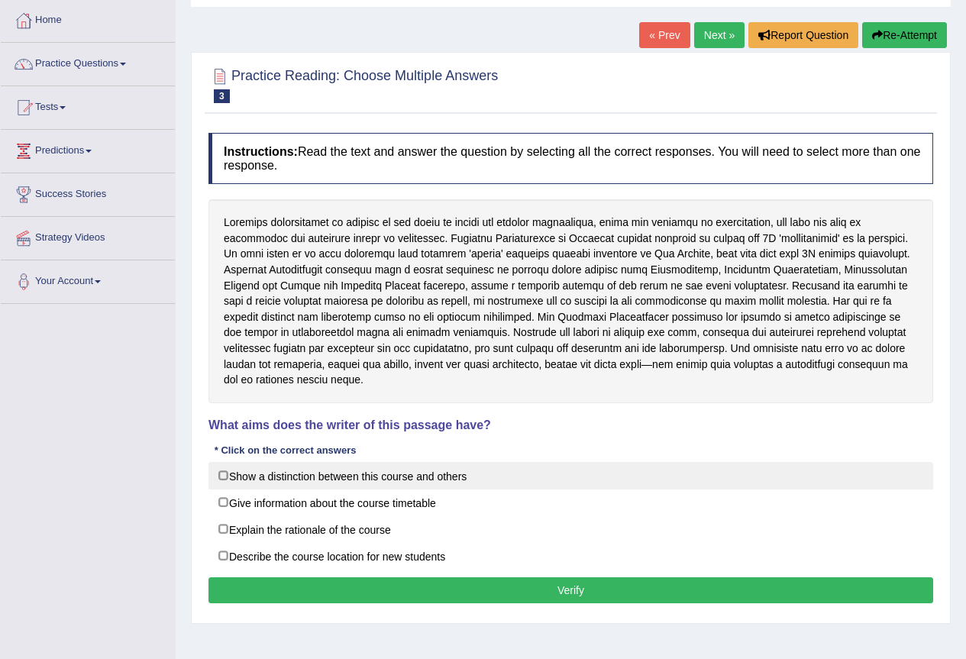
click at [221, 463] on label "Show a distinction between this course and others" at bounding box center [570, 475] width 725 height 27
checkbox input "true"
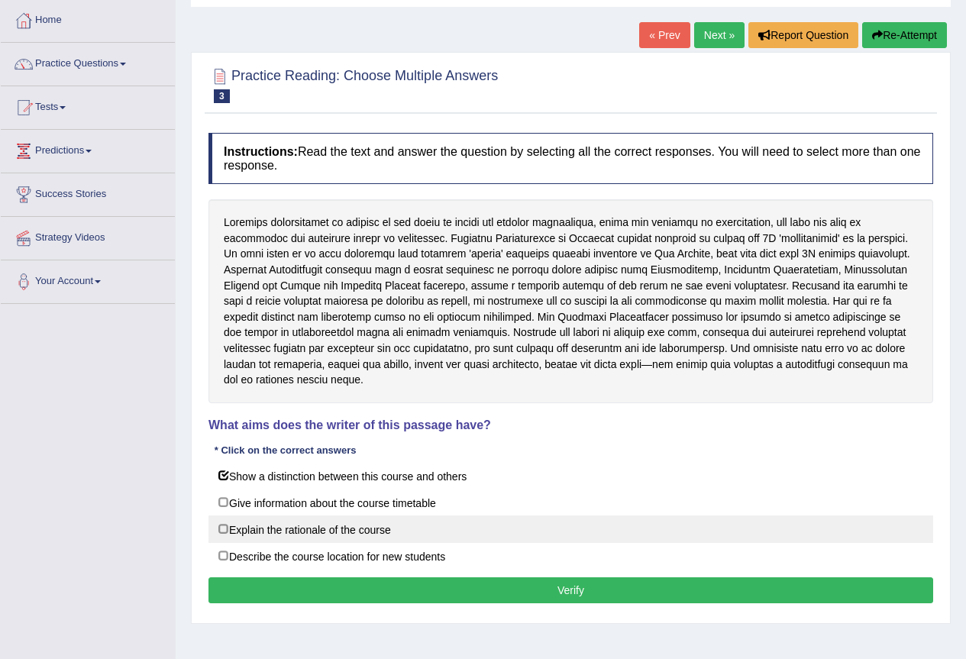
click at [226, 515] on label "Explain the rationale of the course" at bounding box center [570, 528] width 725 height 27
checkbox input "true"
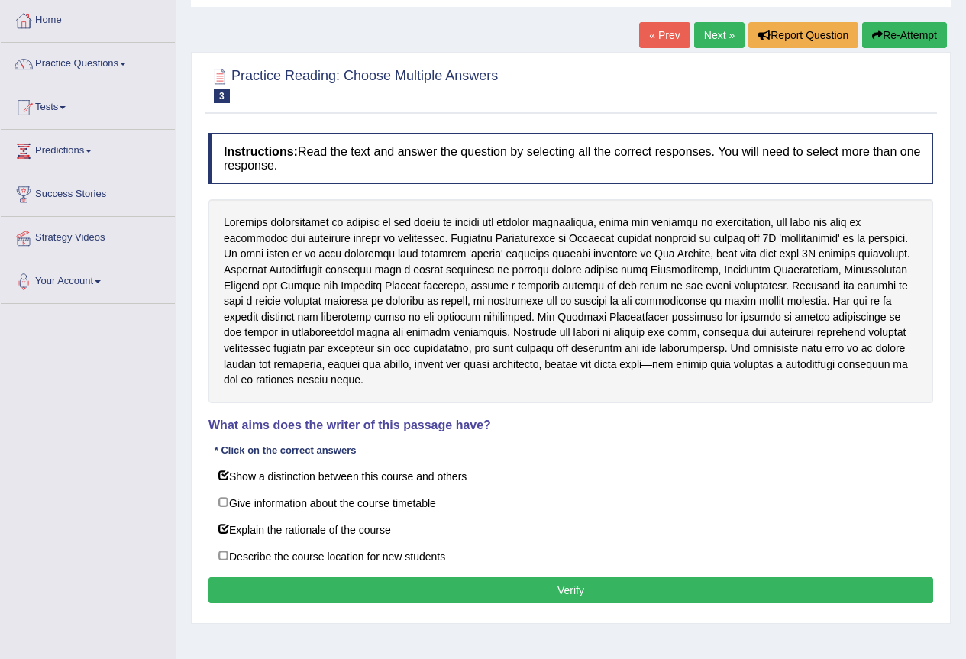
click at [474, 580] on button "Verify" at bounding box center [570, 590] width 725 height 26
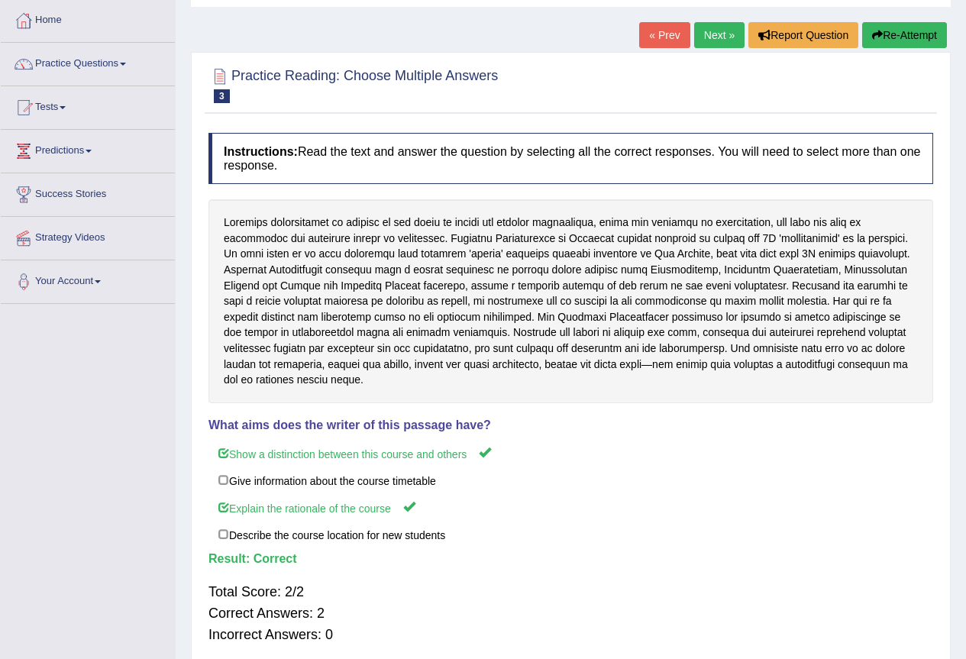
click at [720, 31] on link "Next »" at bounding box center [719, 35] width 50 height 26
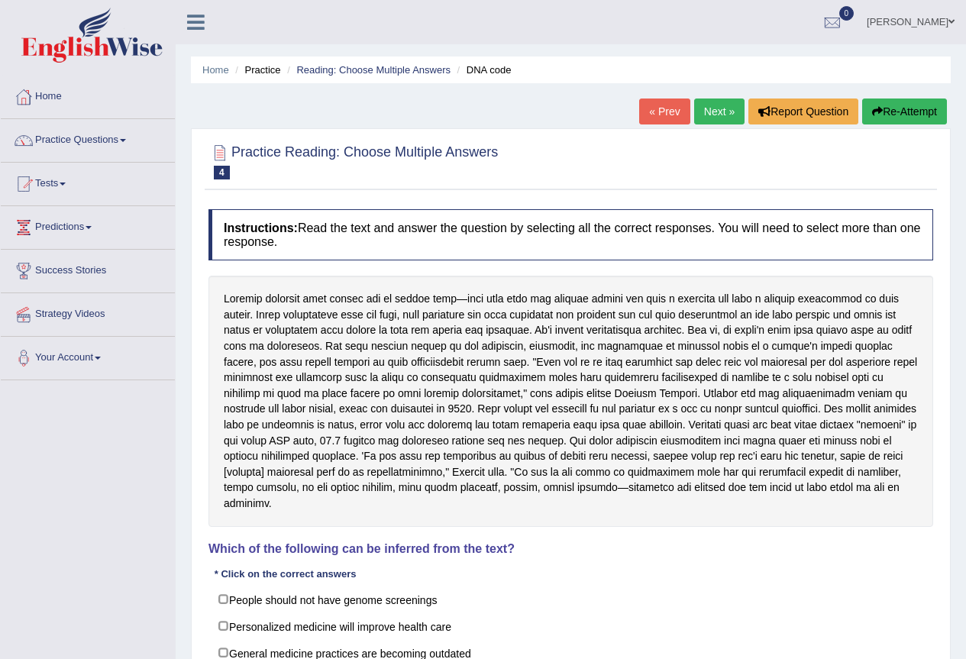
drag, startPoint x: 285, startPoint y: 550, endPoint x: 474, endPoint y: 557, distance: 189.5
click at [474, 557] on div "Instructions: Read the text and answer the question by selecting all the correc…" at bounding box center [571, 470] width 732 height 537
drag, startPoint x: 535, startPoint y: 550, endPoint x: 215, endPoint y: 534, distance: 320.3
click at [215, 534] on div "Instructions: Read the text and answer the question by selecting all the correc…" at bounding box center [571, 470] width 732 height 537
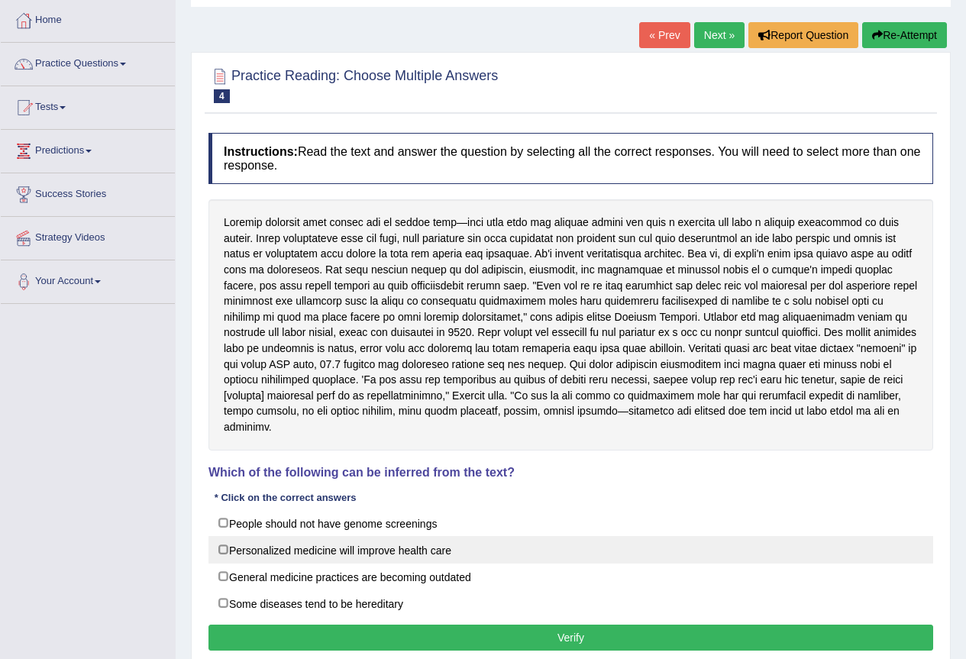
click at [224, 548] on label "Personalized medicine will improve health care" at bounding box center [570, 549] width 725 height 27
checkbox input "true"
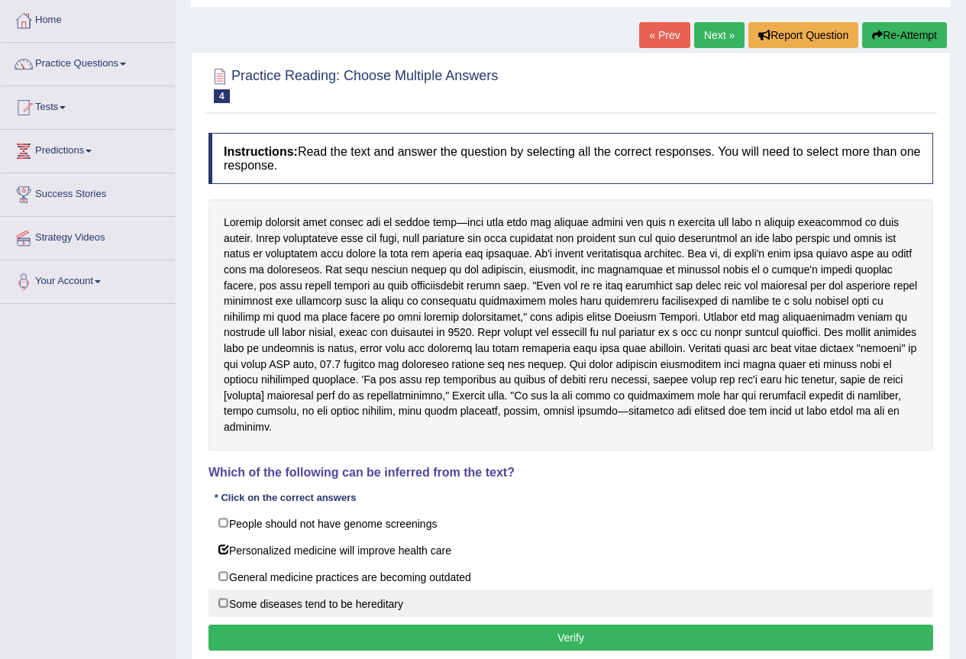
scroll to position [143, 0]
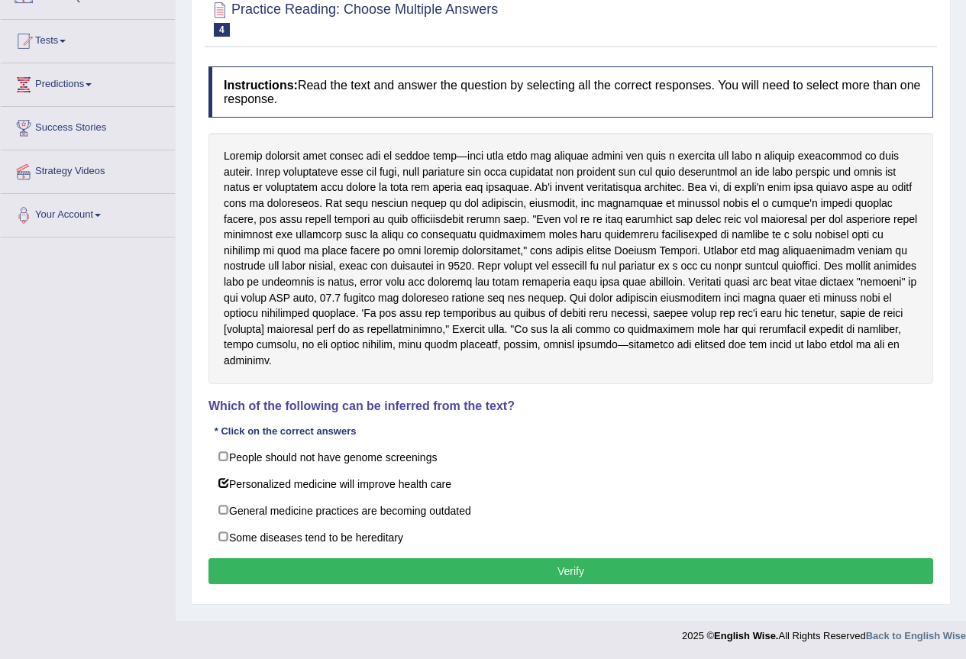
click at [363, 570] on button "Verify" at bounding box center [570, 571] width 725 height 26
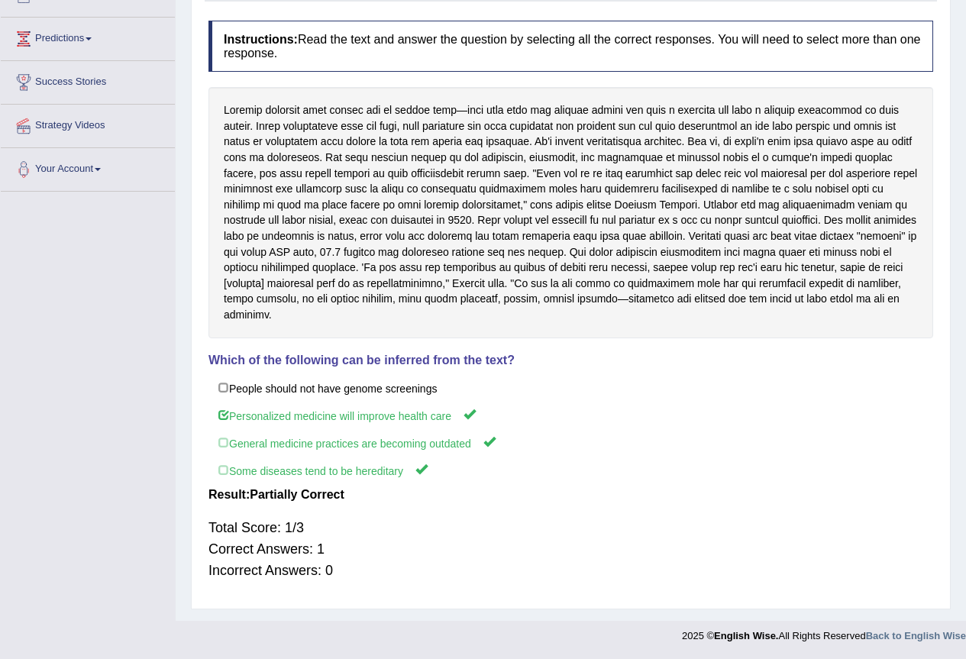
scroll to position [0, 0]
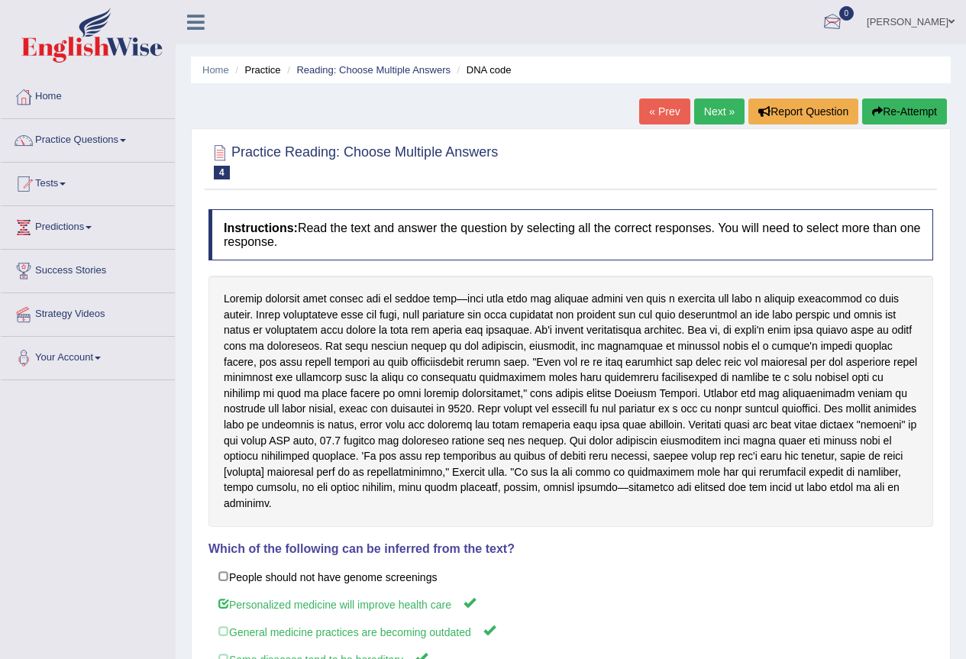
click at [705, 112] on link "Next »" at bounding box center [719, 111] width 50 height 26
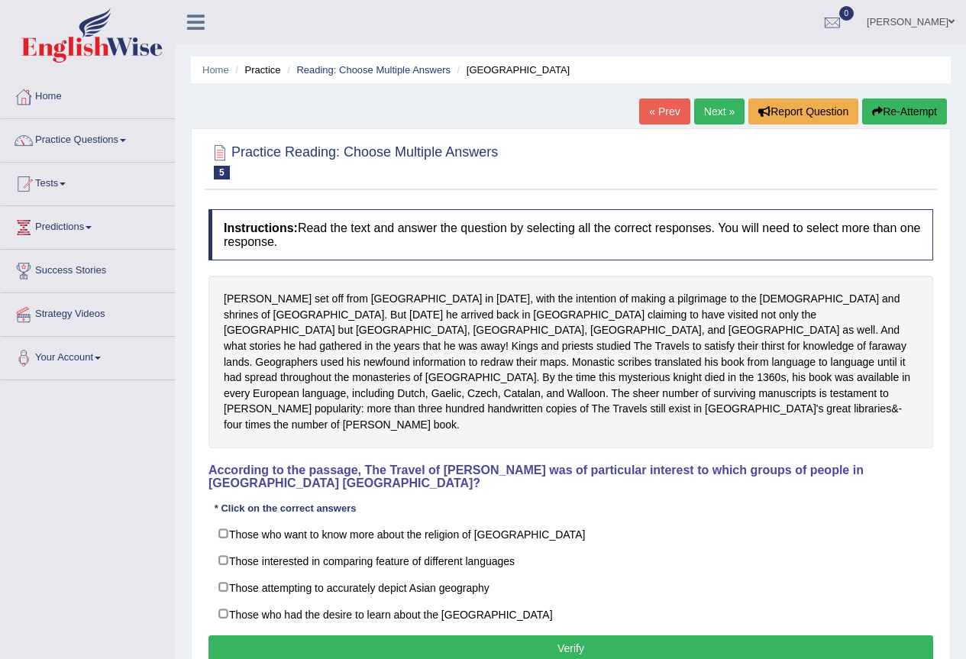
scroll to position [143, 0]
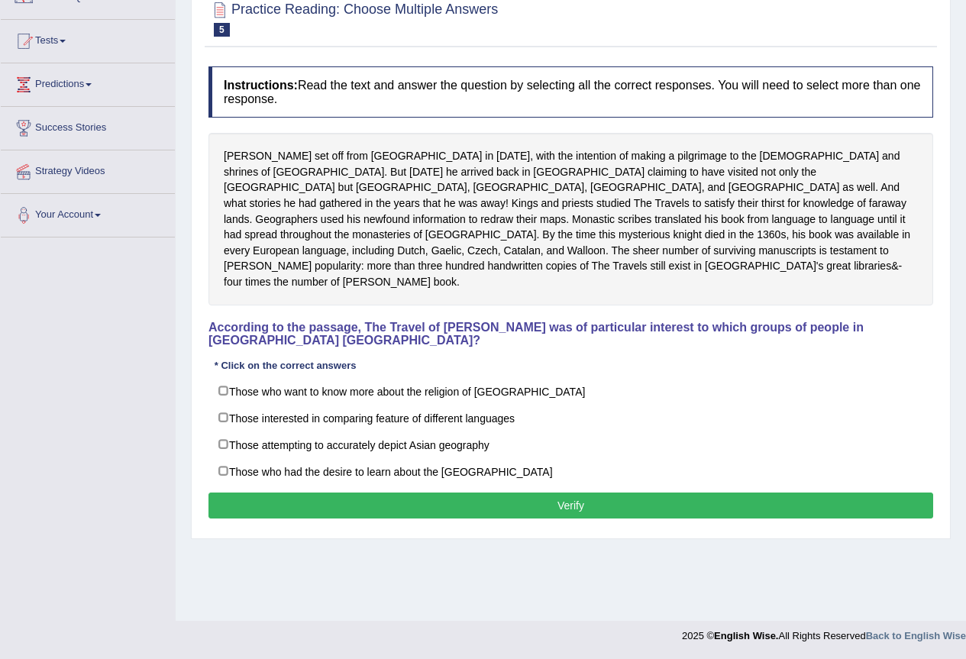
drag, startPoint x: 394, startPoint y: 306, endPoint x: 569, endPoint y: 311, distance: 174.9
click at [569, 321] on h4 "According to the passage, The Travel of [PERSON_NAME] was of particular interes…" at bounding box center [570, 334] width 725 height 27
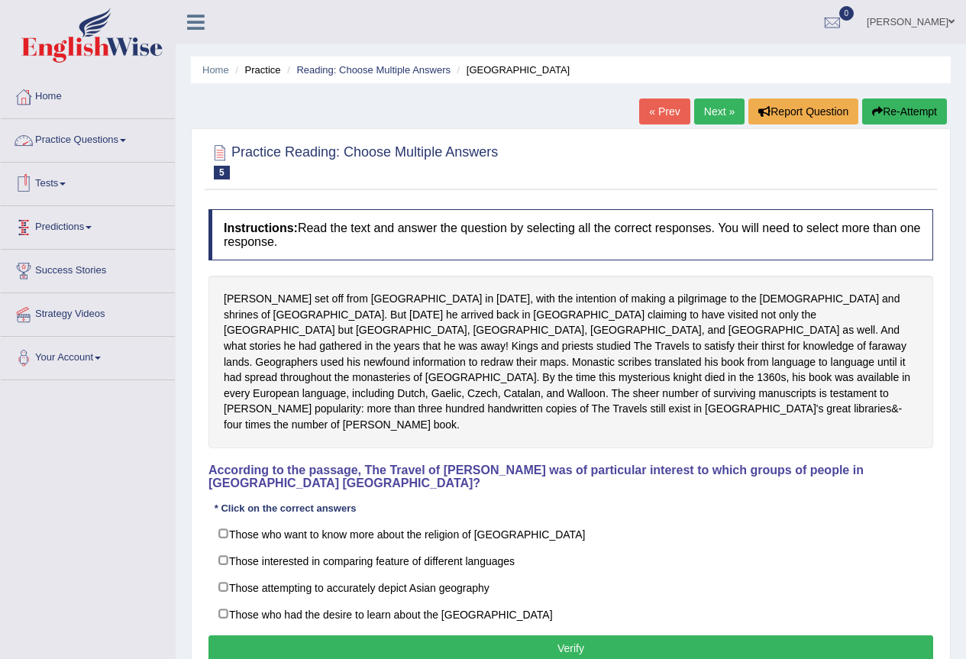
click at [116, 135] on link "Practice Questions" at bounding box center [88, 138] width 174 height 38
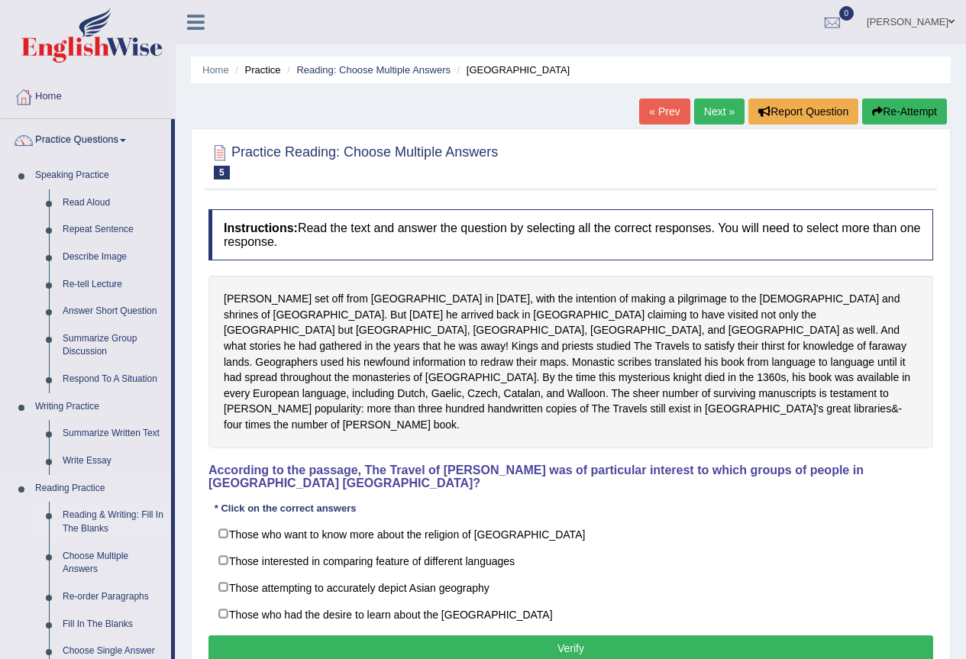
scroll to position [153, 0]
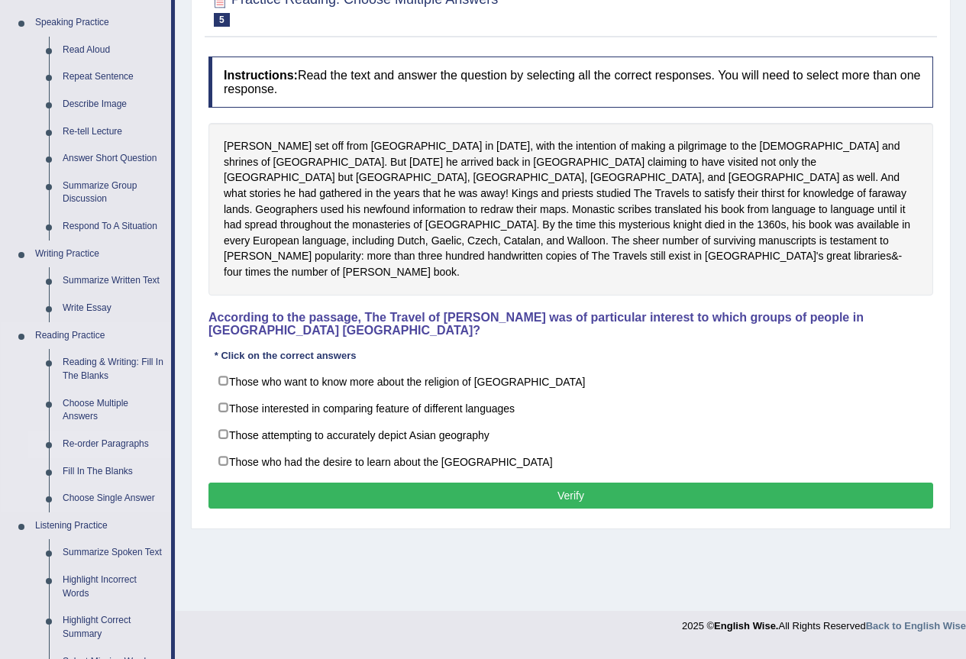
click at [115, 434] on link "Re-order Paragraphs" at bounding box center [113, 444] width 115 height 27
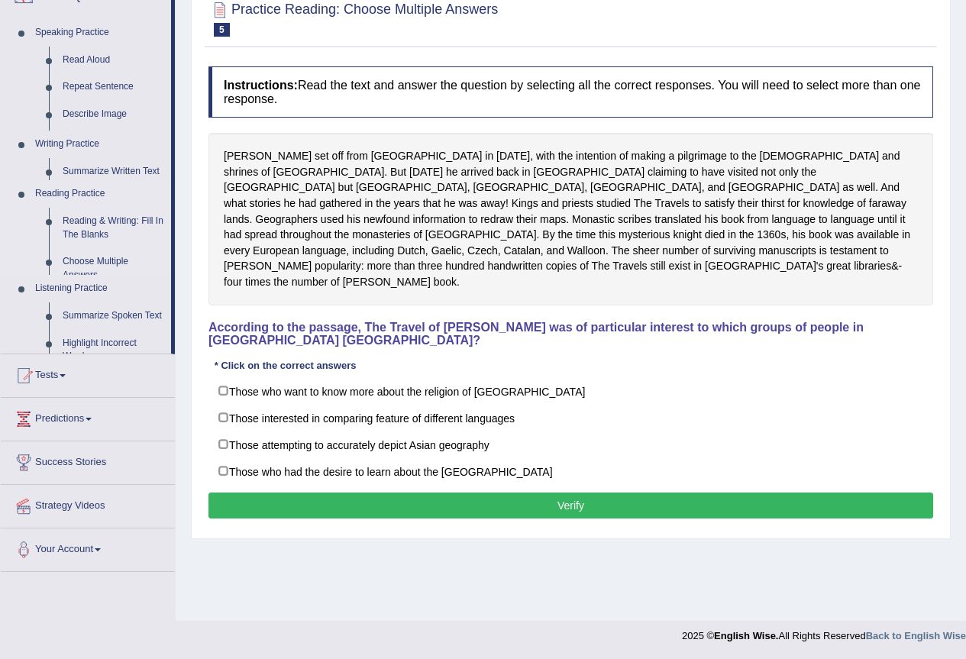
scroll to position [143, 0]
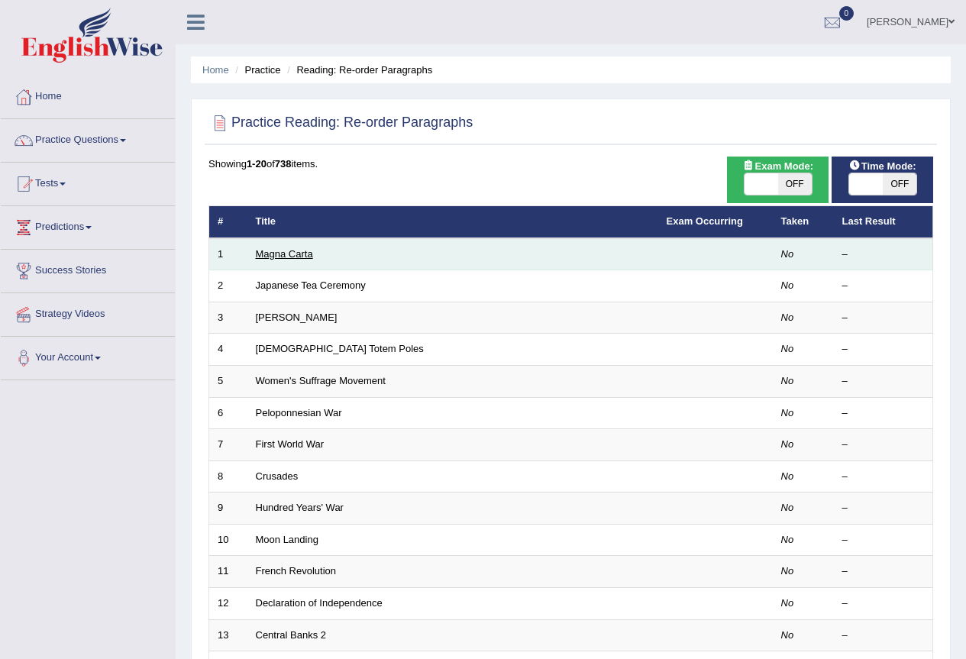
click at [296, 253] on link "Magna Carta" at bounding box center [284, 253] width 57 height 11
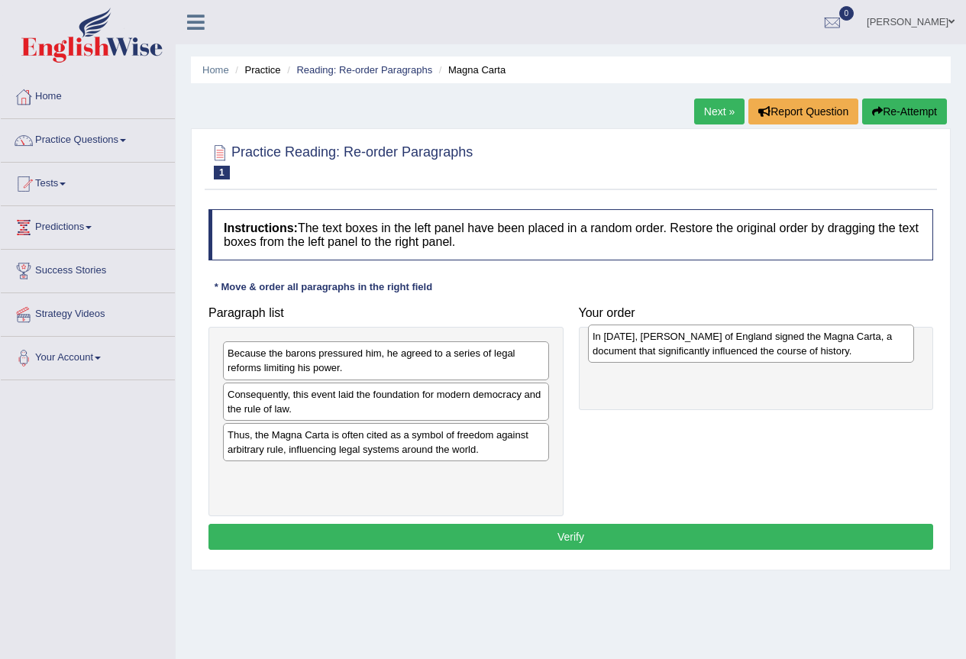
drag, startPoint x: 318, startPoint y: 407, endPoint x: 683, endPoint y: 349, distance: 369.5
click at [683, 349] on div "In [DATE], [PERSON_NAME] of England signed the Magna Carta, a document that sig…" at bounding box center [751, 343] width 326 height 38
